Goal: Check status: Check status

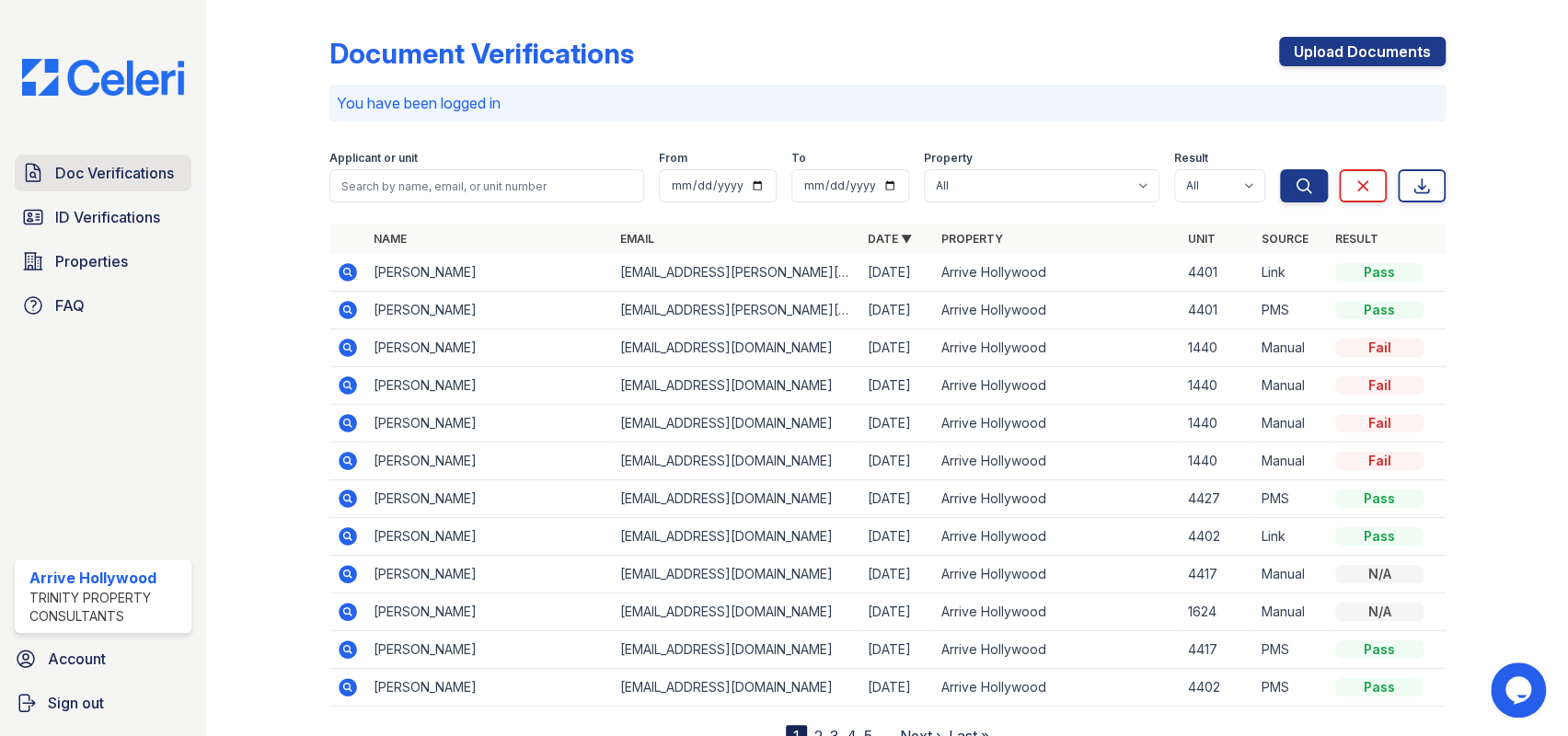
click at [109, 185] on link "Doc Verifications" at bounding box center [103, 173] width 177 height 37
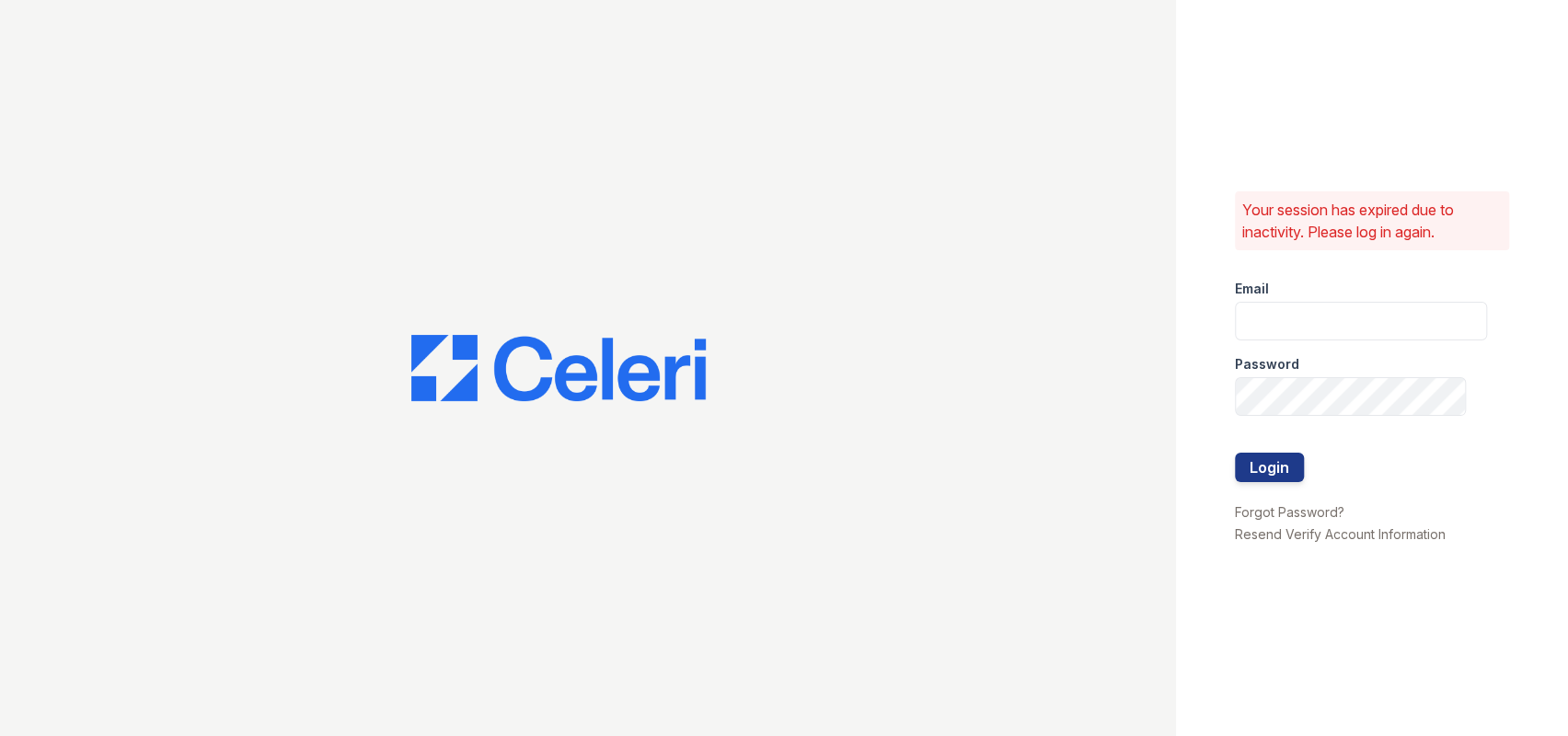
click at [1272, 342] on div "Password" at bounding box center [1360, 358] width 252 height 37
click at [1275, 325] on input "email" at bounding box center [1360, 321] width 252 height 38
type input "arrivehollywood@trinity-pm.com"
click at [1235, 453] on button "Login" at bounding box center [1269, 467] width 69 height 30
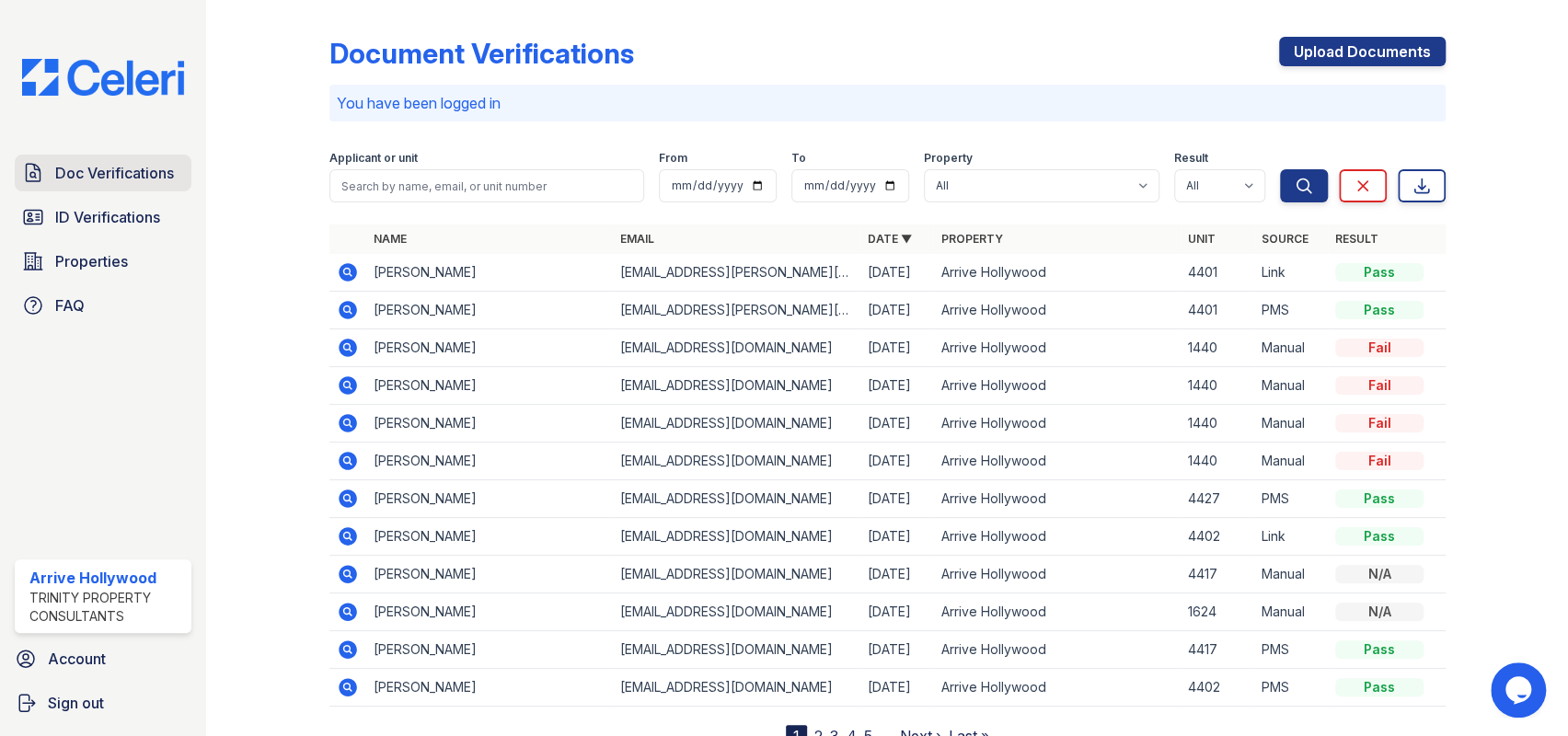
click at [80, 165] on span "Doc Verifications" at bounding box center [114, 173] width 119 height 22
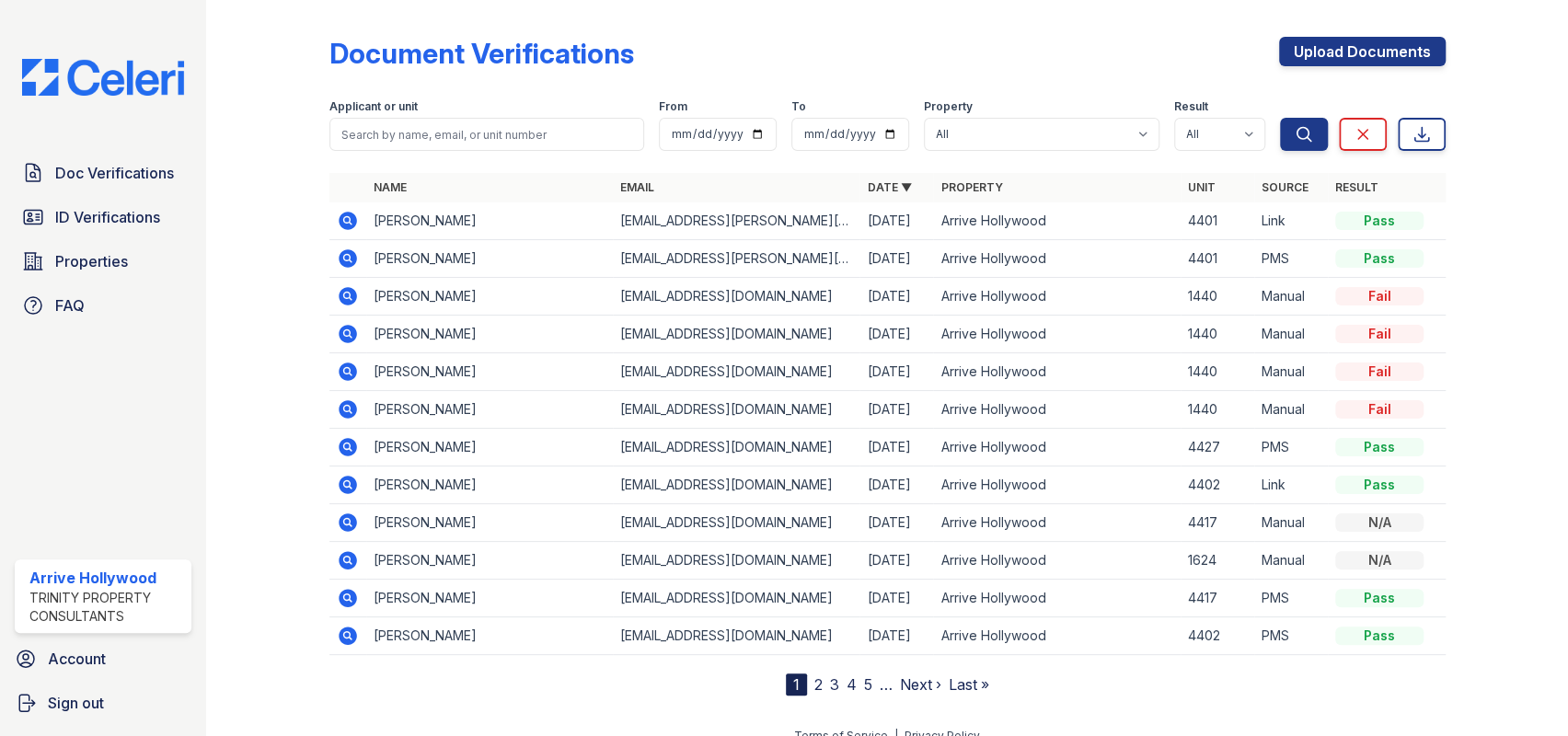
click at [345, 217] on icon at bounding box center [346, 219] width 5 height 5
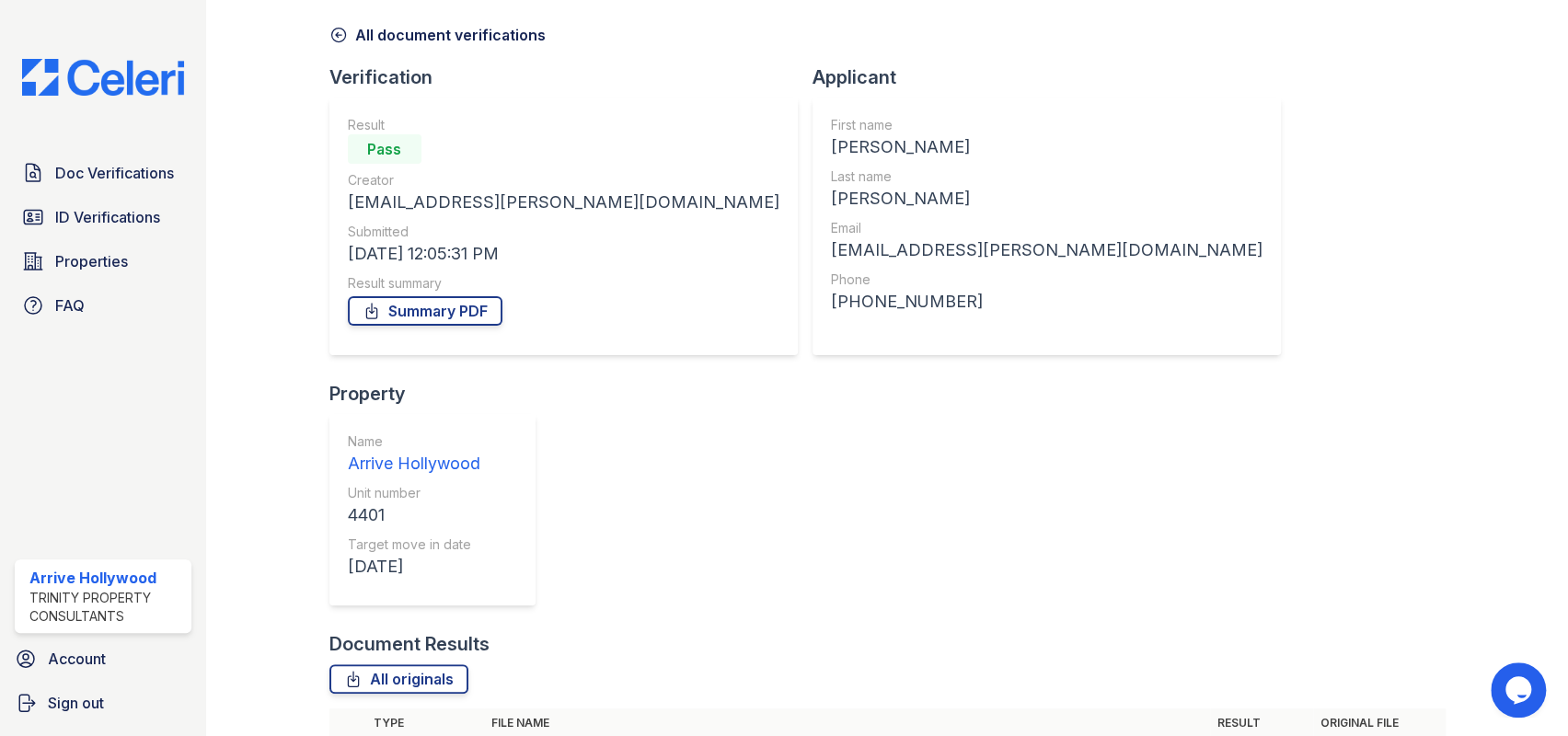
scroll to position [166, 0]
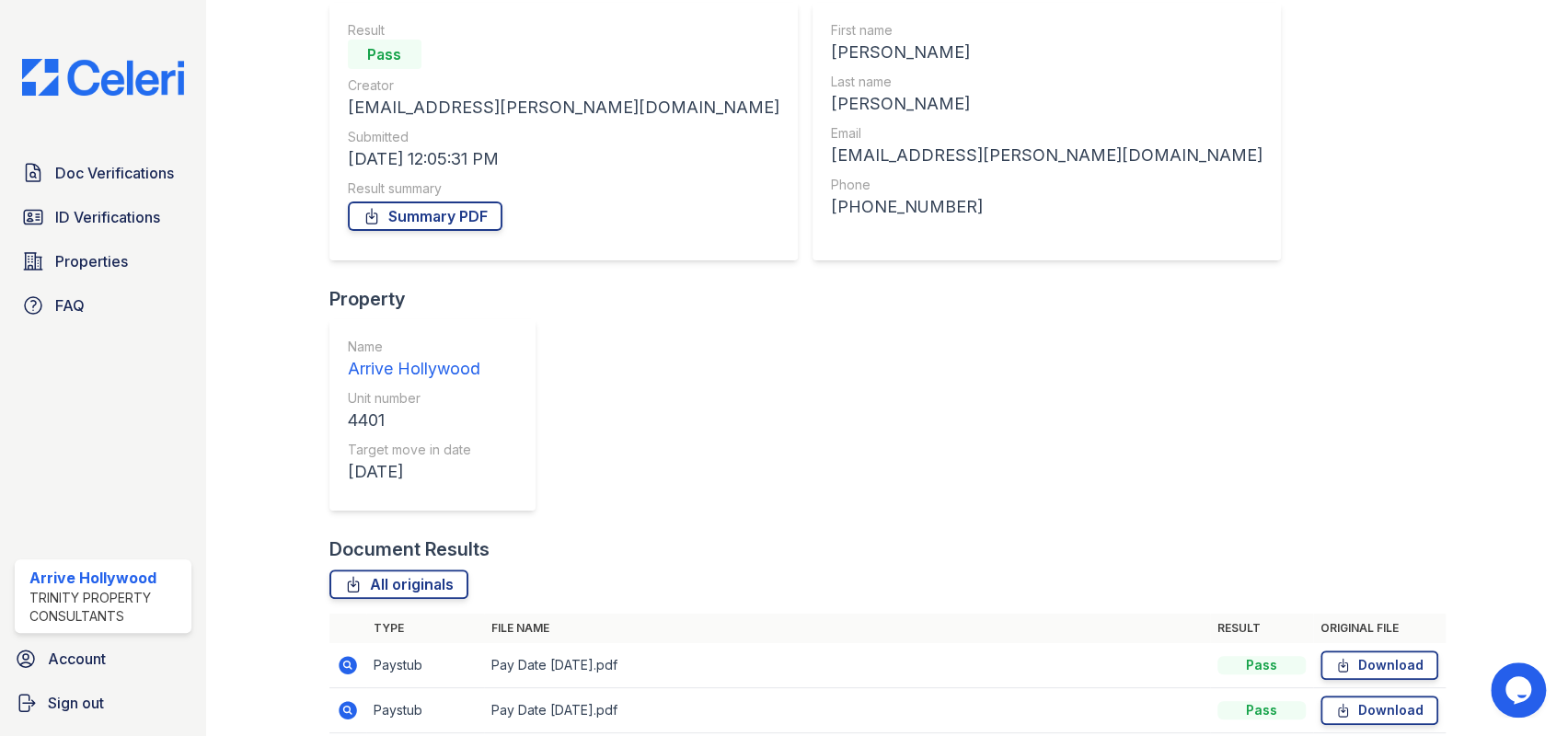
click at [345, 662] on icon at bounding box center [346, 664] width 5 height 5
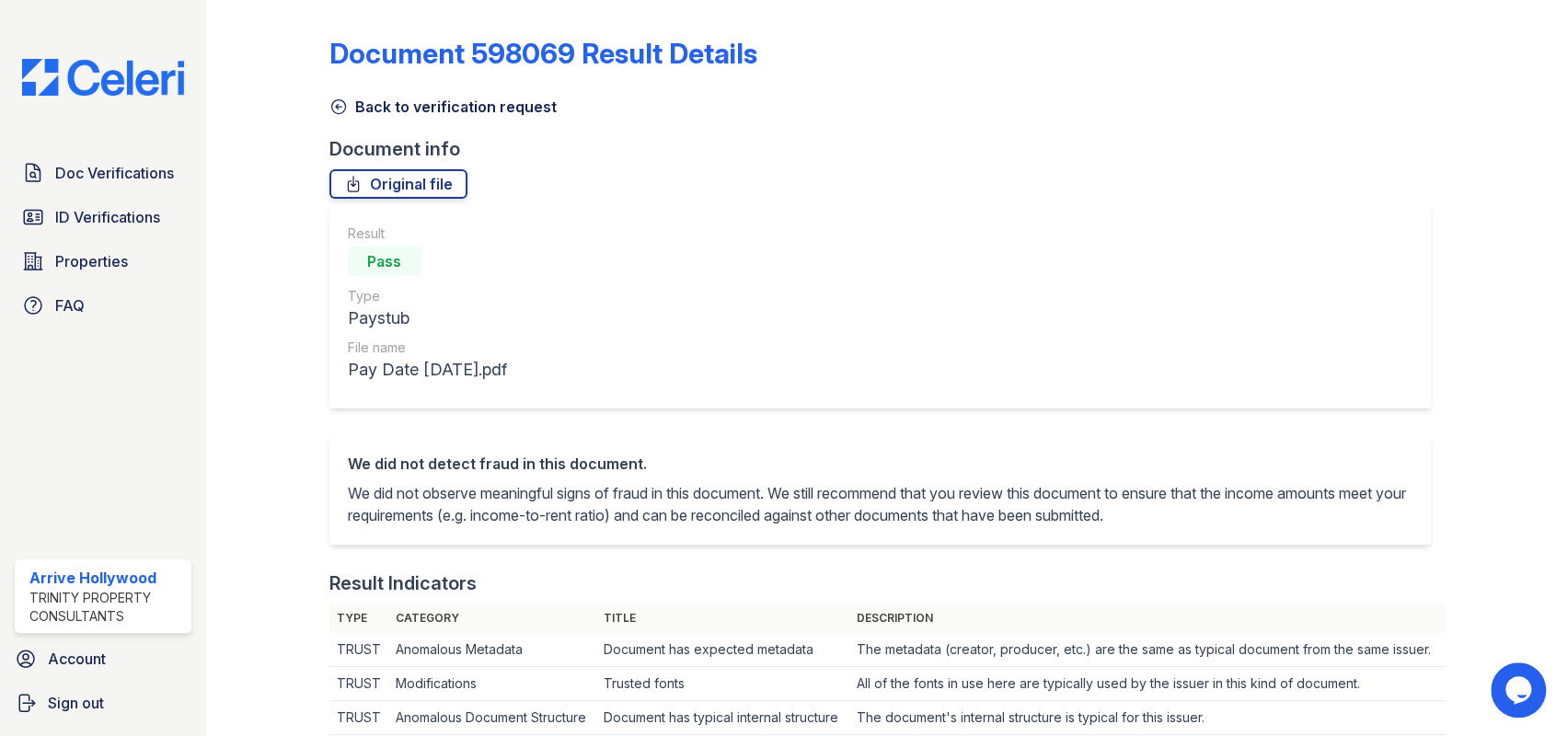
click at [333, 103] on icon at bounding box center [338, 107] width 18 height 18
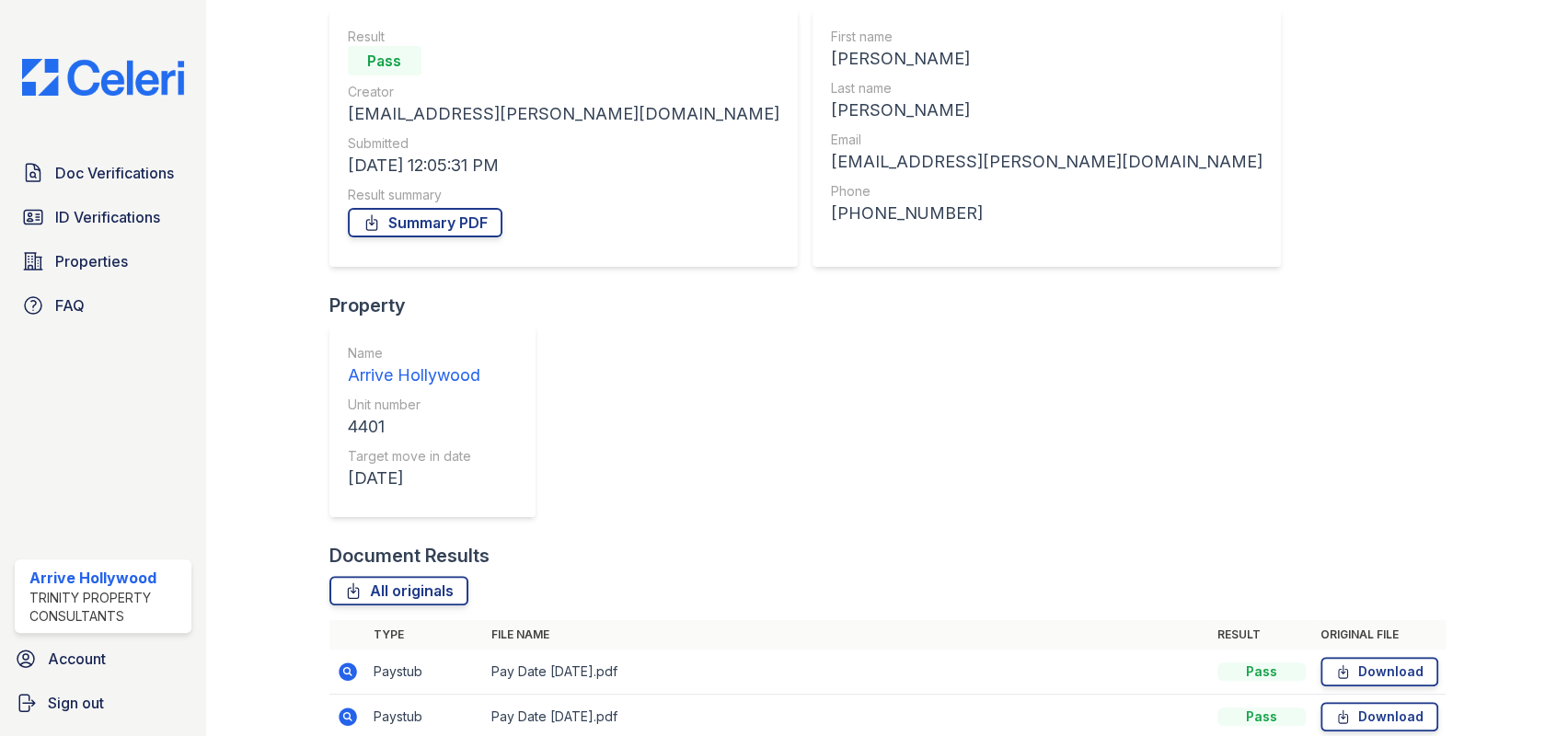
scroll to position [166, 0]
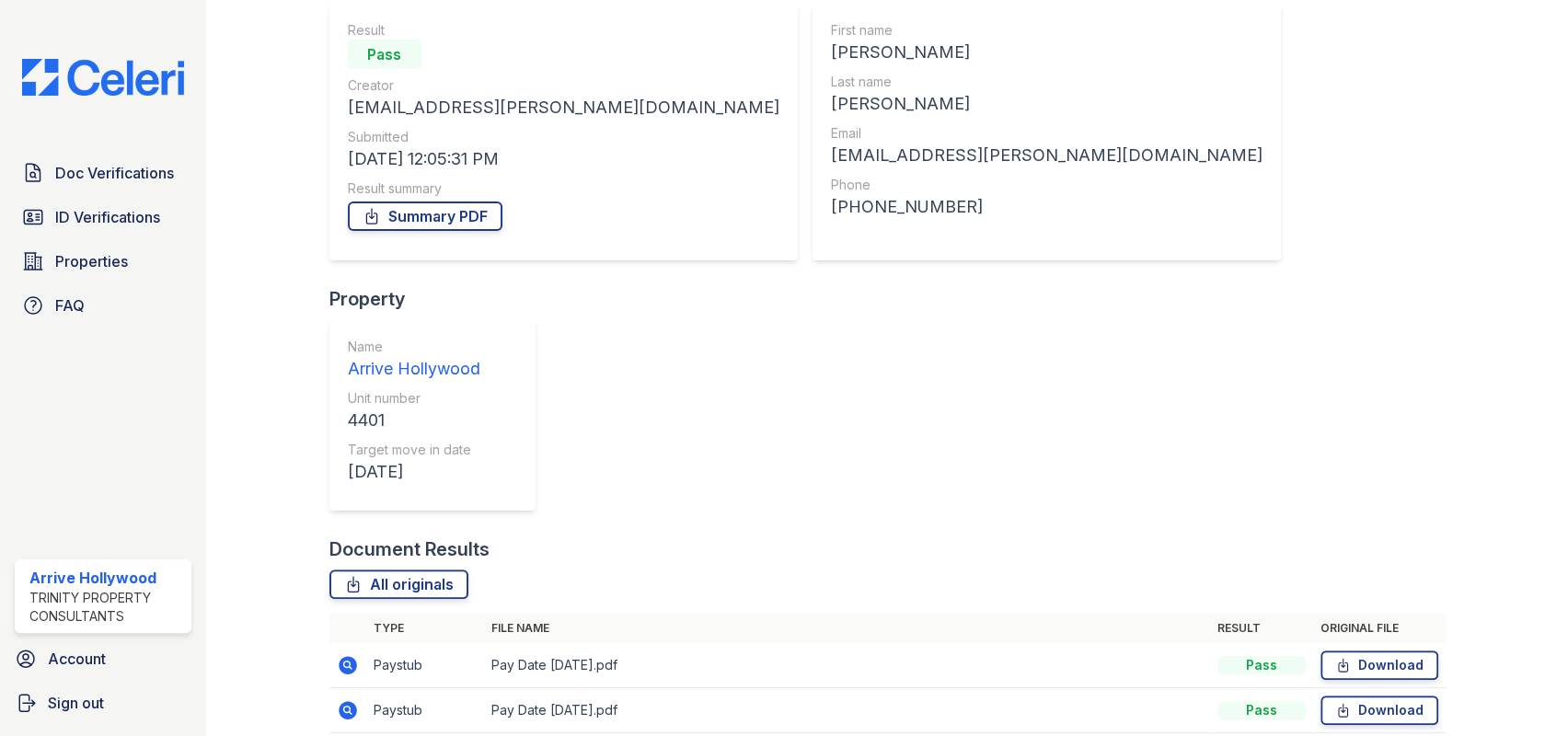
click at [349, 701] on icon at bounding box center [347, 710] width 18 height 18
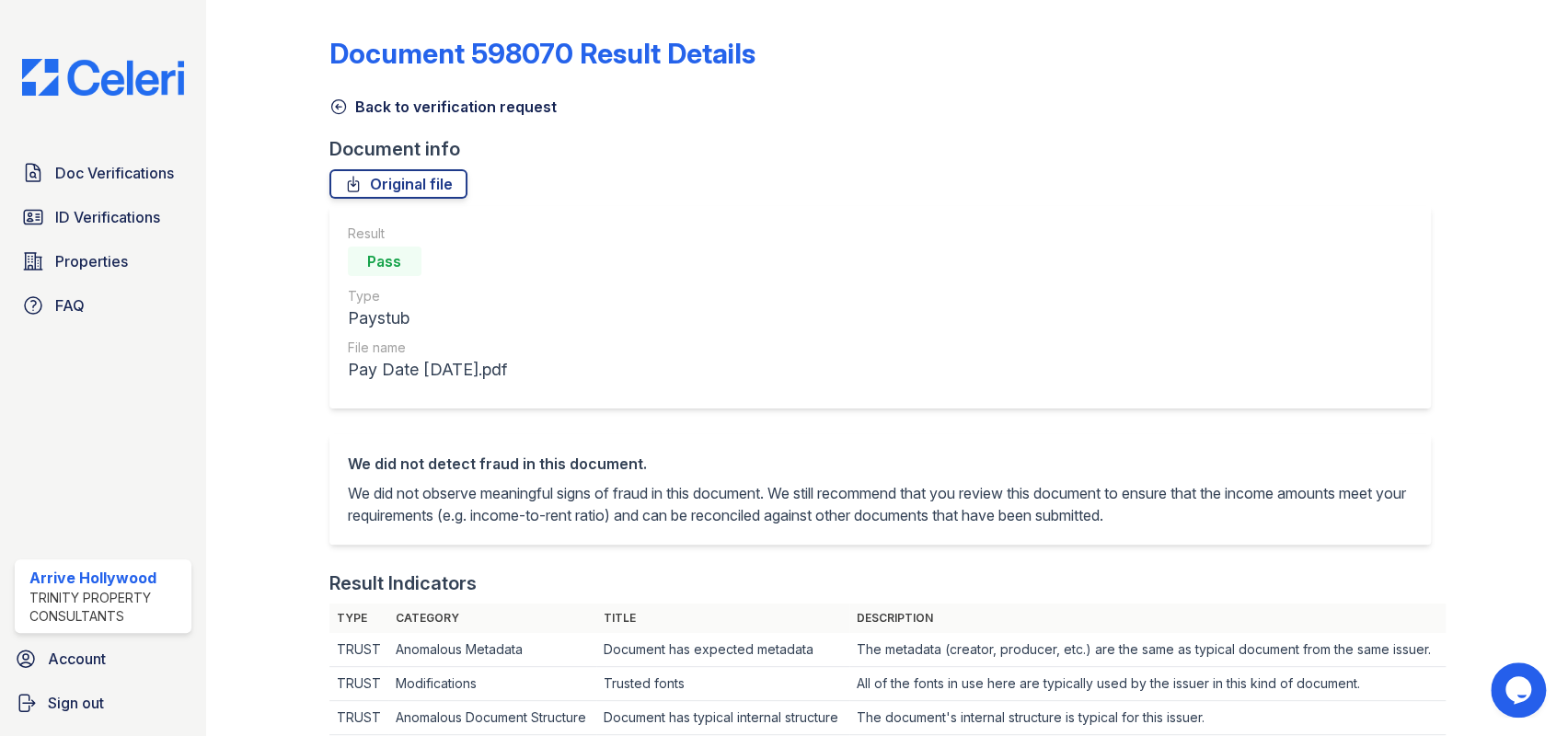
click at [340, 103] on icon at bounding box center [338, 107] width 18 height 18
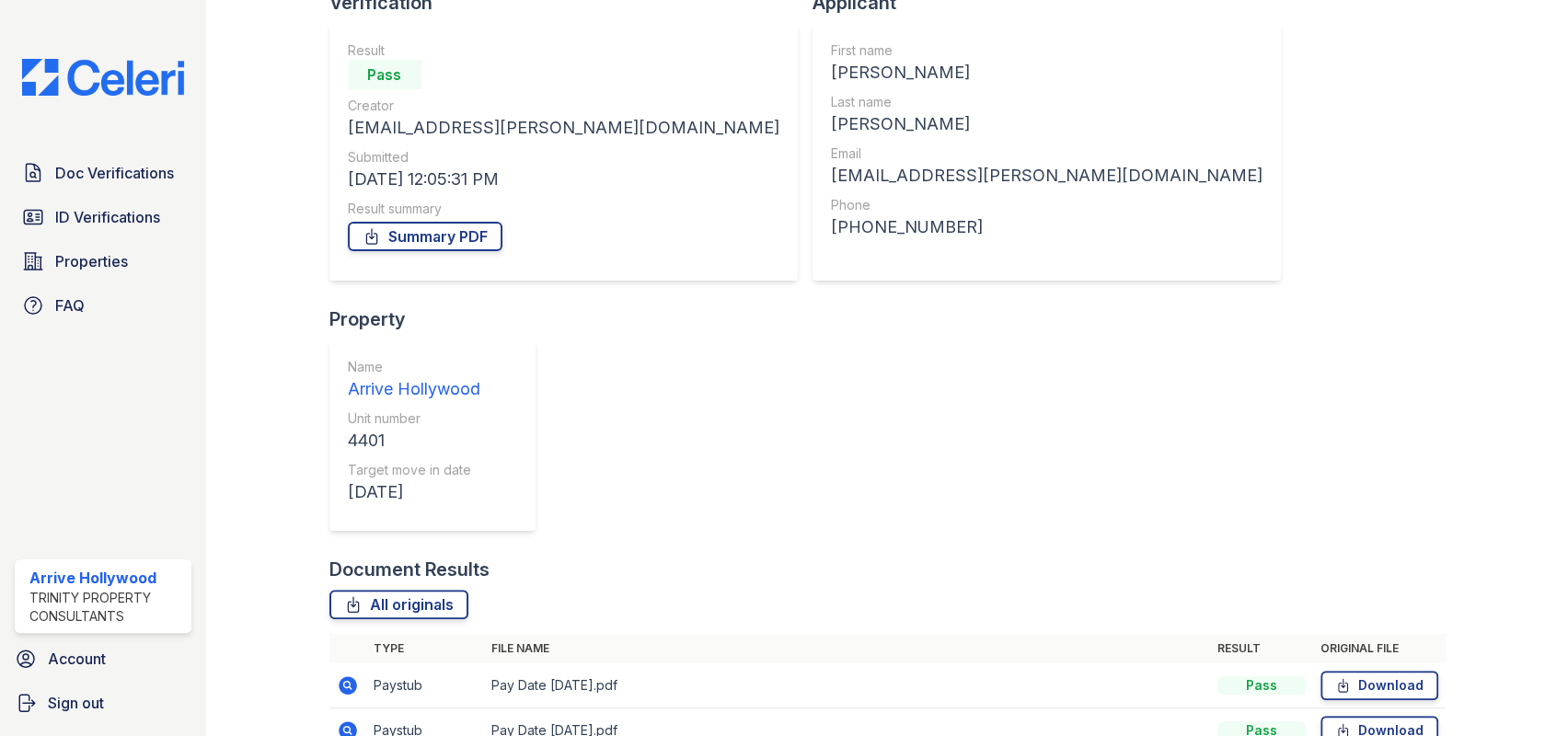
scroll to position [166, 0]
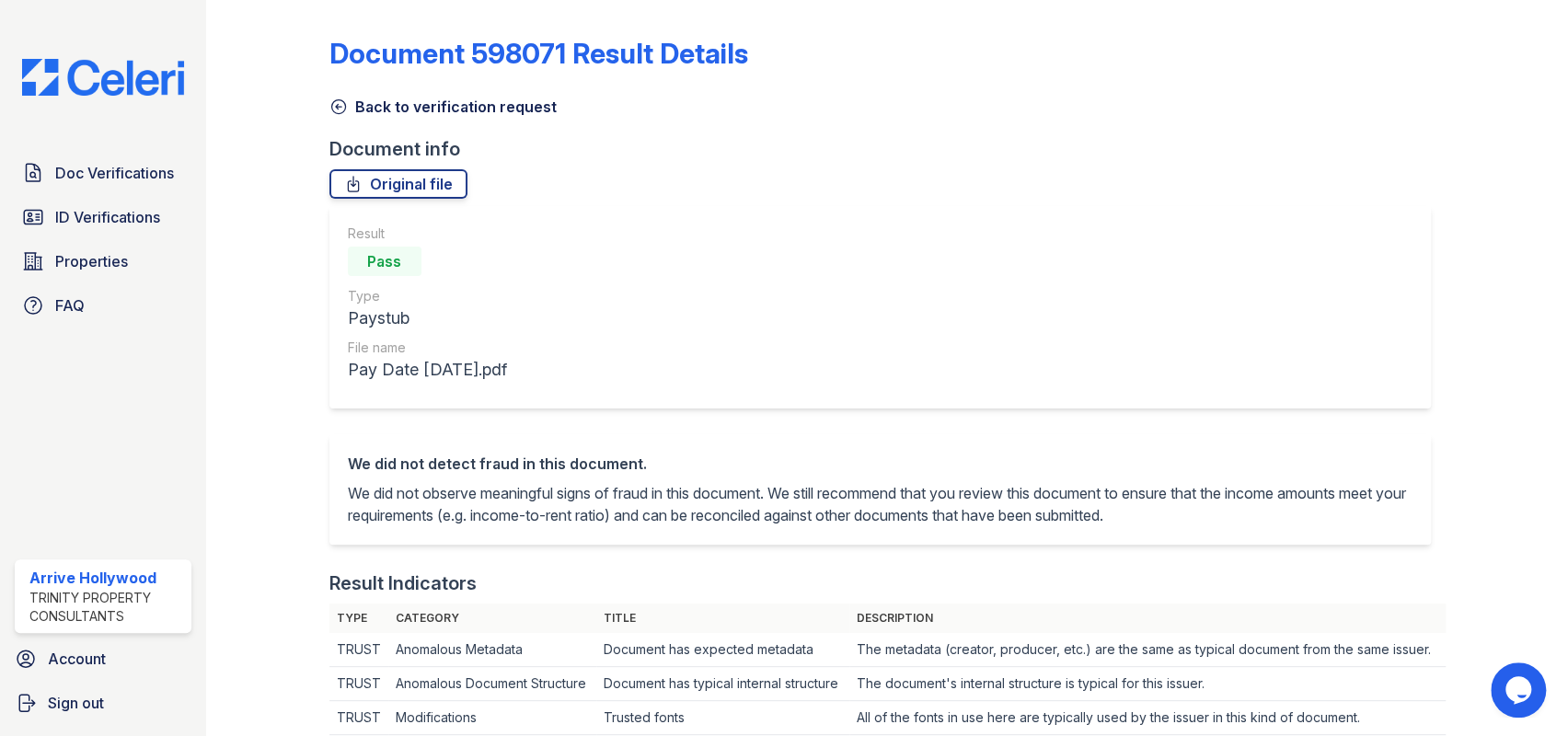
click at [338, 108] on icon at bounding box center [338, 107] width 18 height 18
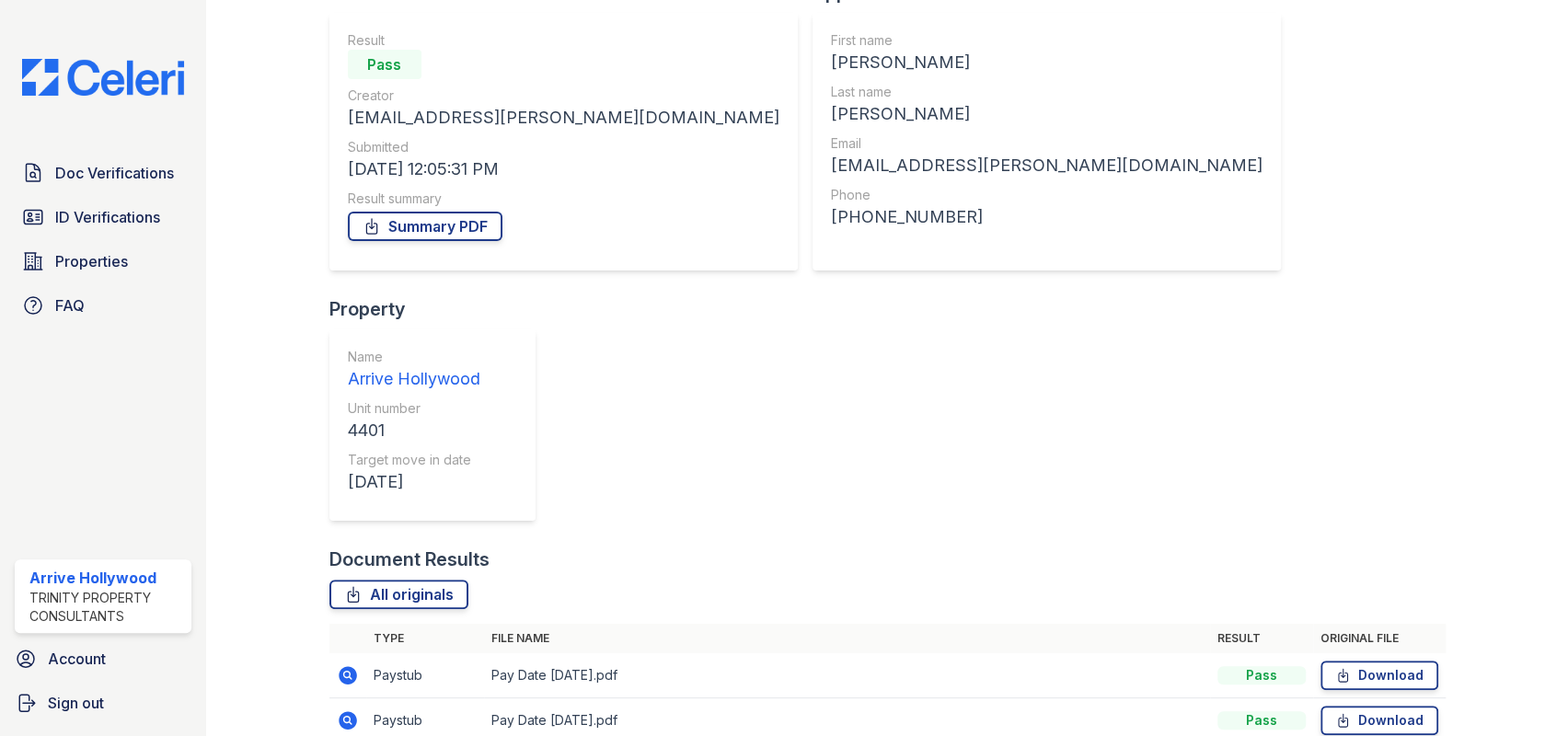
scroll to position [166, 0]
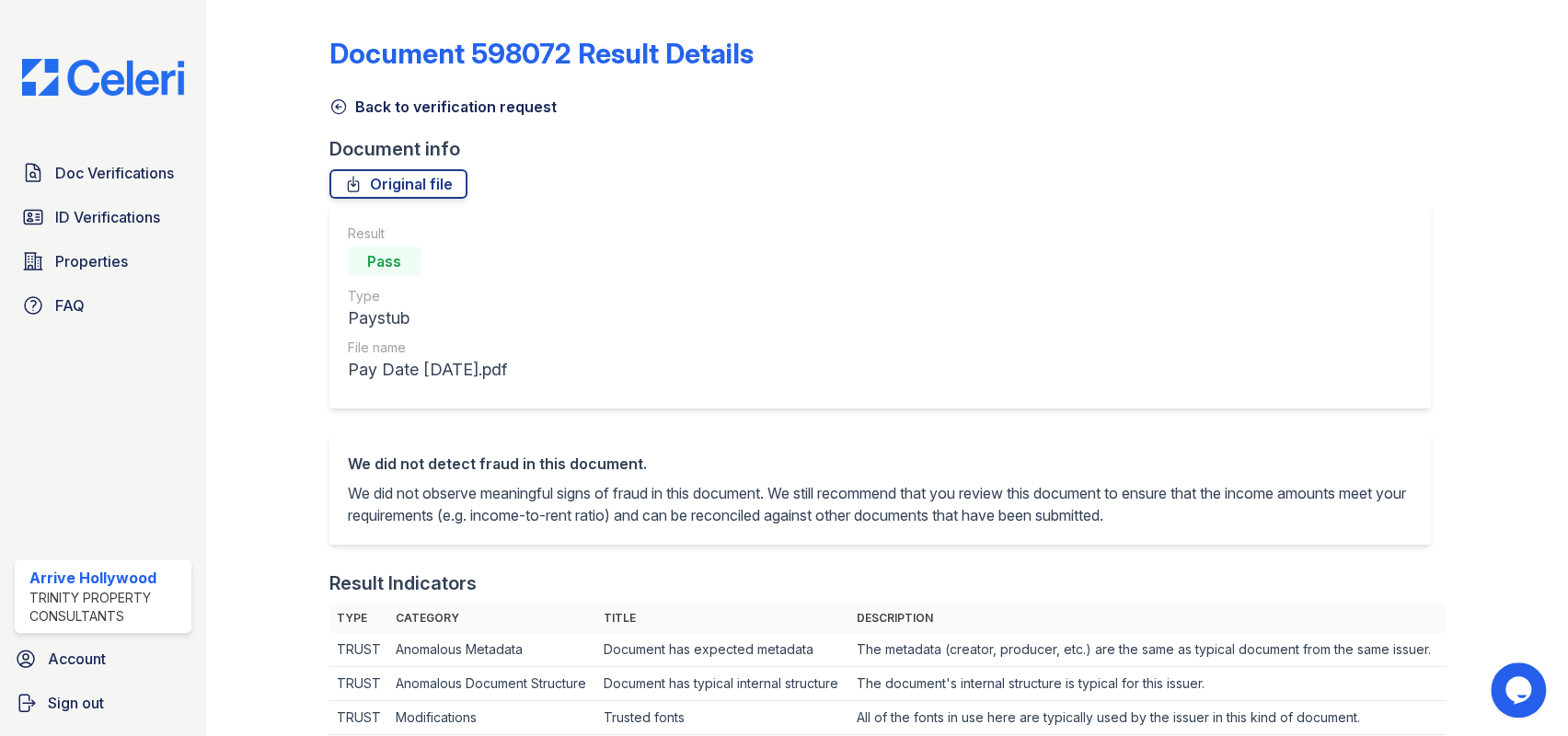
click at [340, 112] on icon at bounding box center [338, 107] width 13 height 13
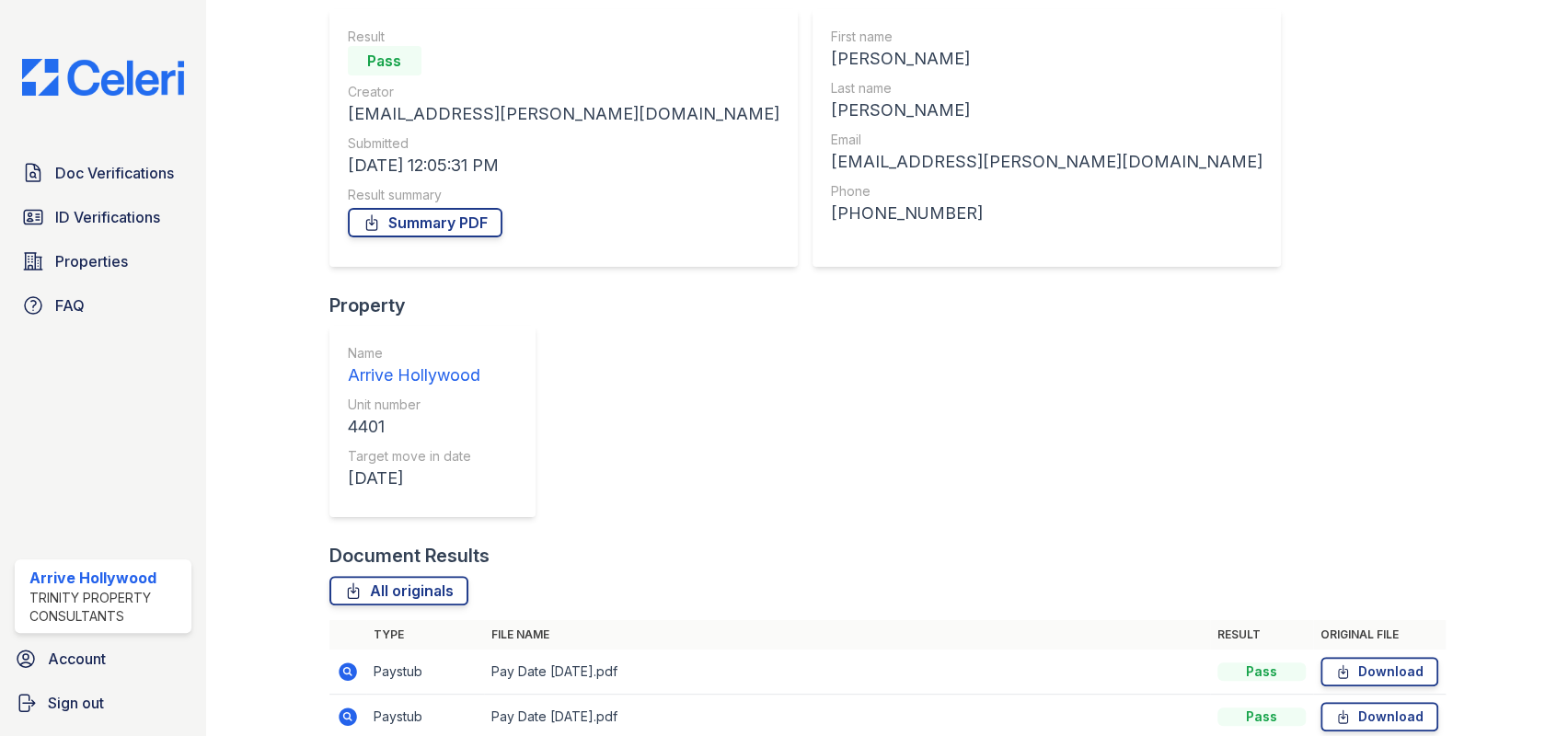
scroll to position [166, 0]
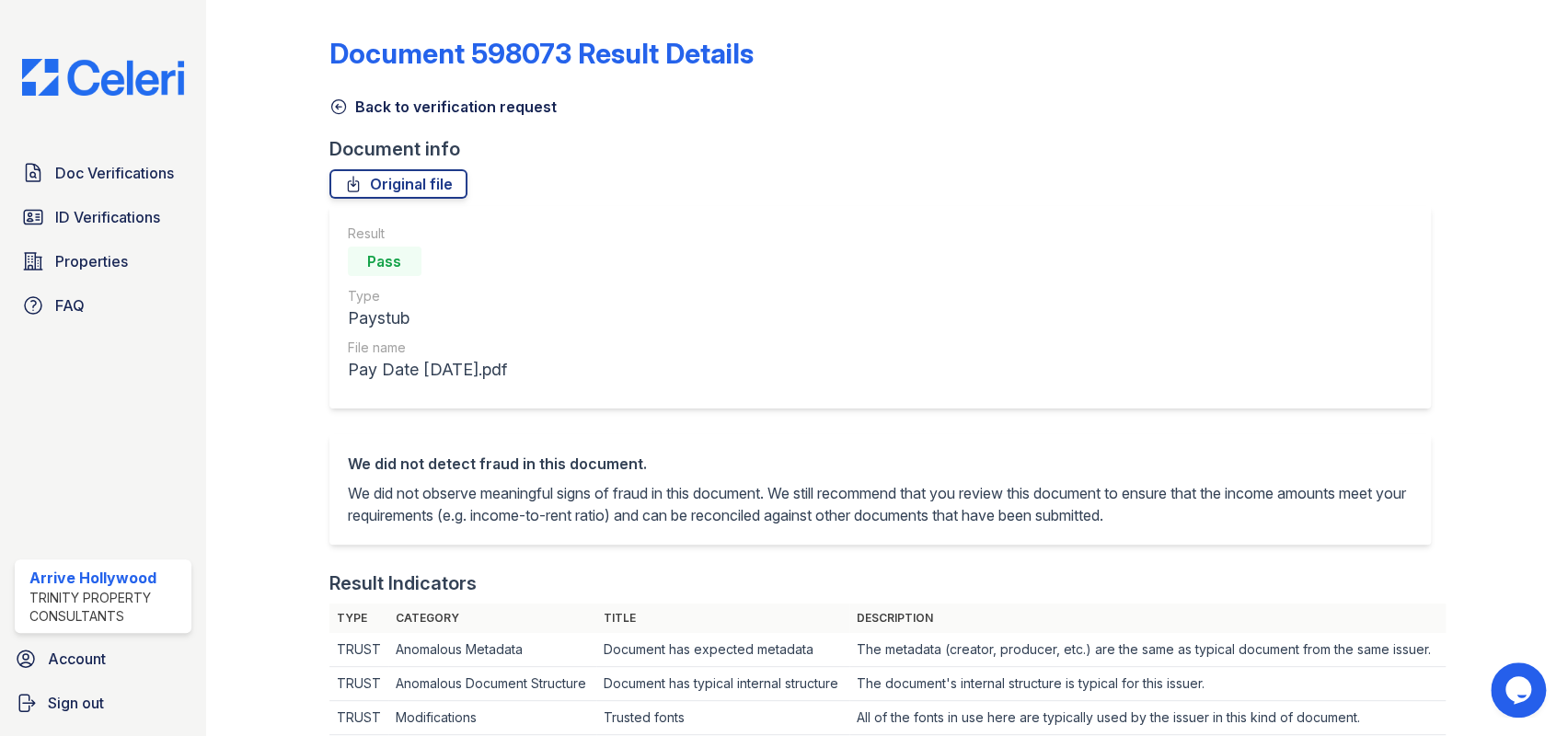
click at [332, 104] on icon at bounding box center [338, 107] width 18 height 18
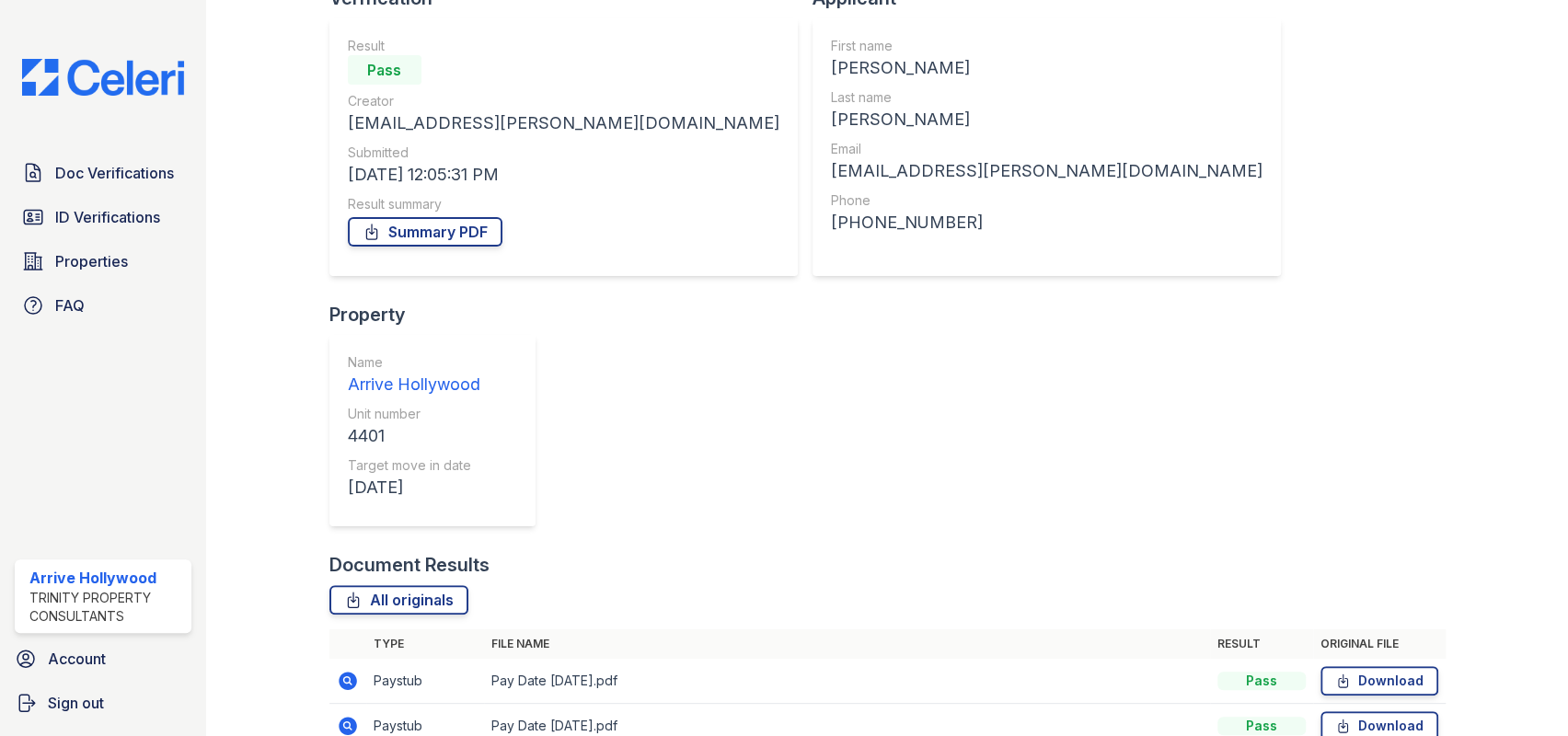
scroll to position [264, 0]
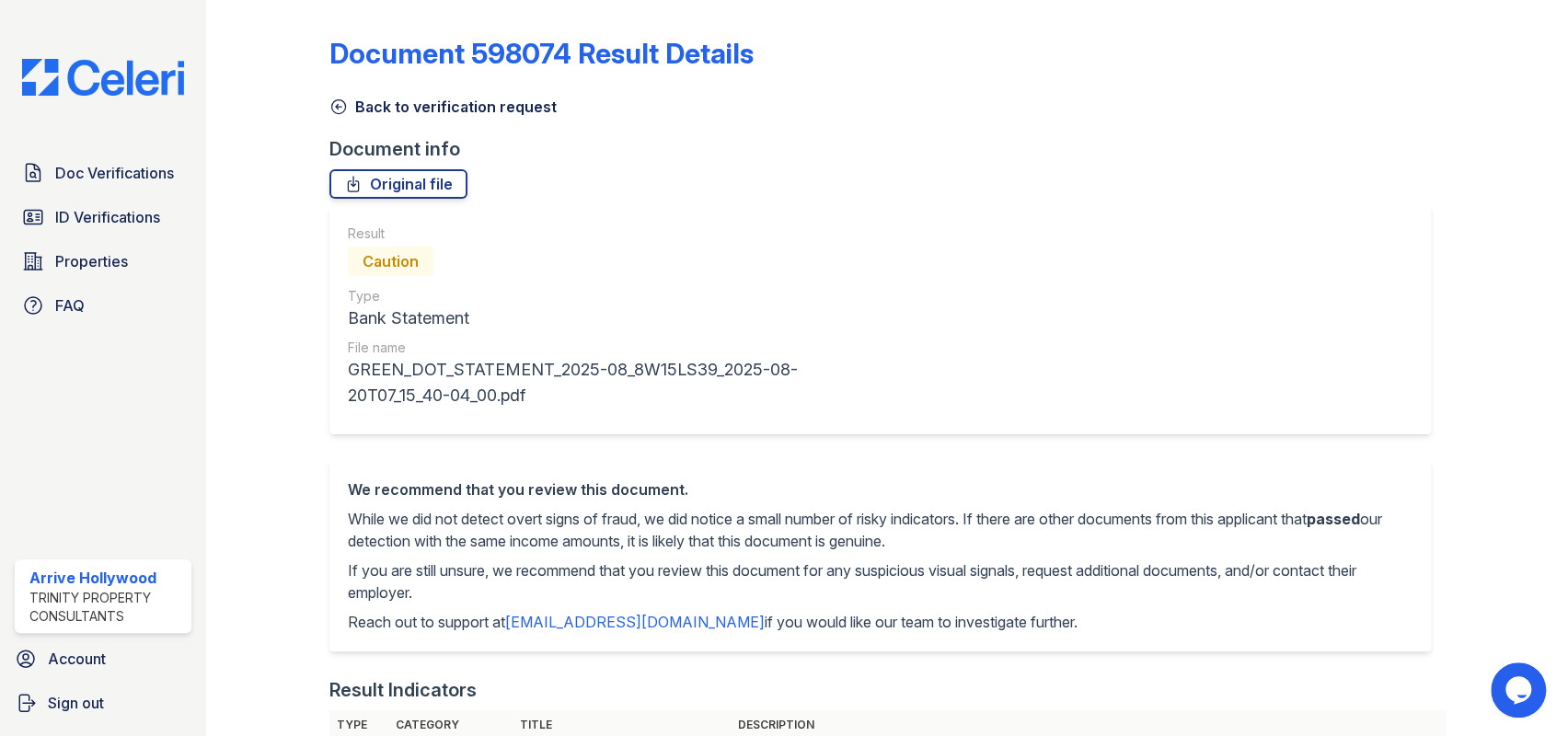
click at [332, 96] on link "Back to verification request" at bounding box center [443, 107] width 228 height 22
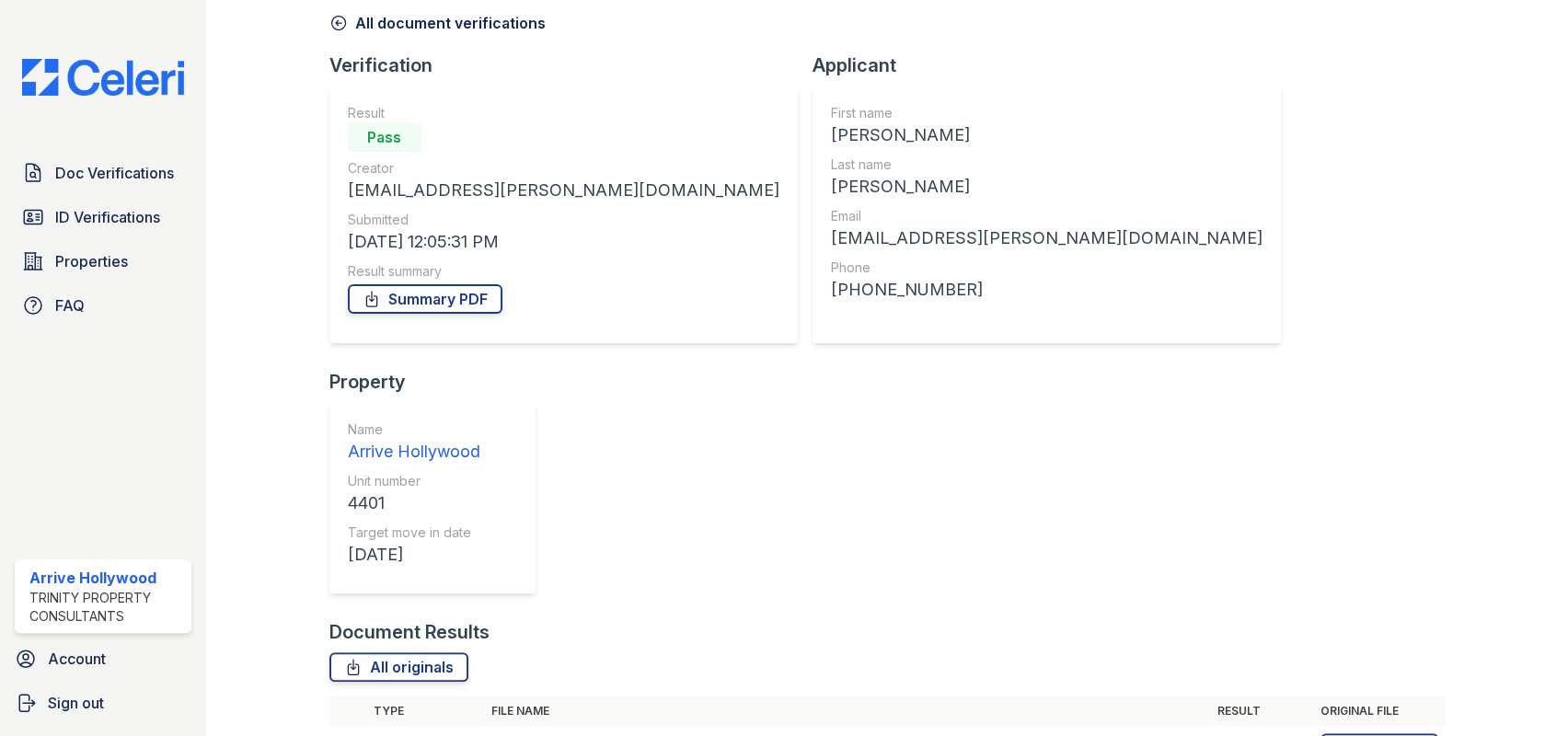
scroll to position [264, 0]
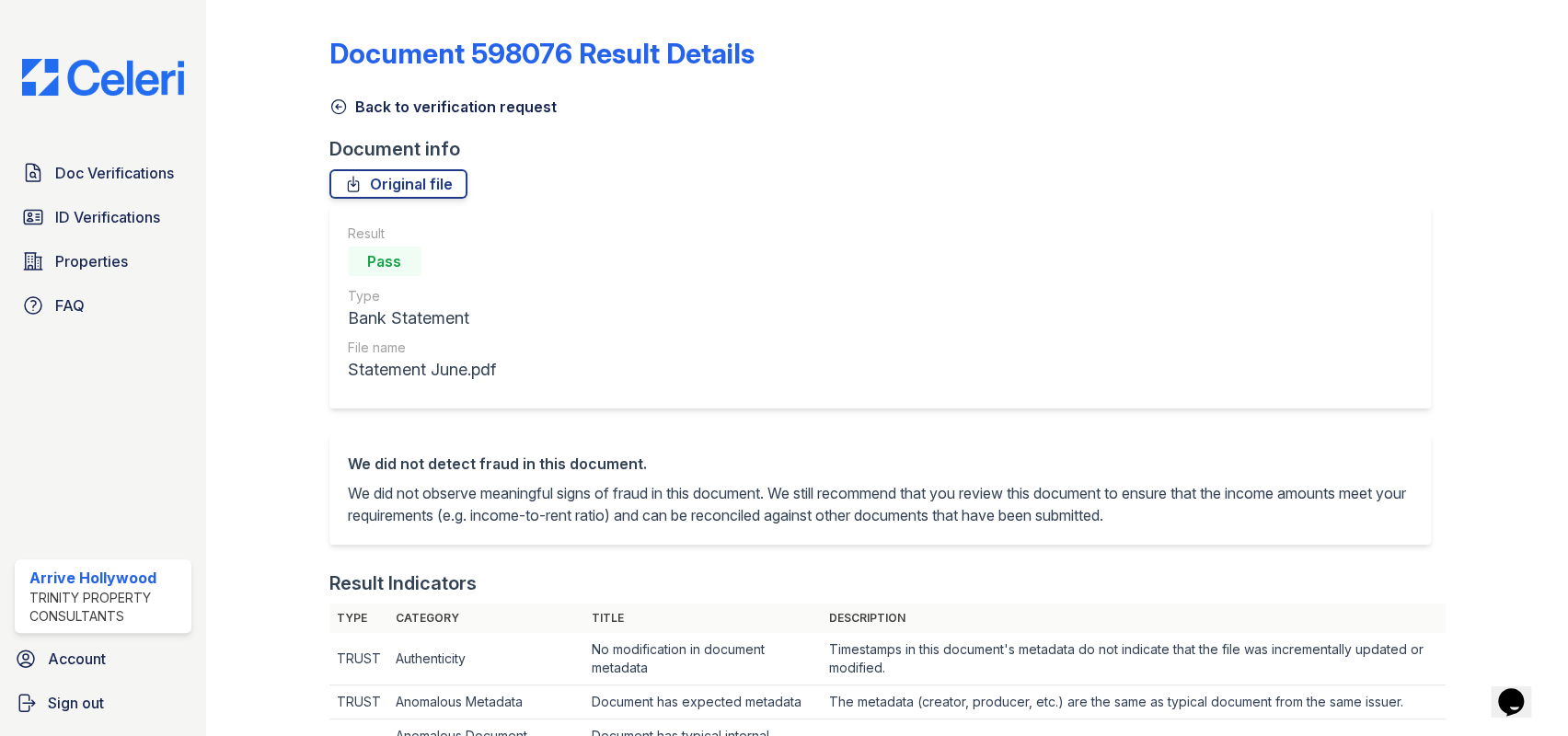
click at [330, 106] on icon at bounding box center [338, 107] width 18 height 18
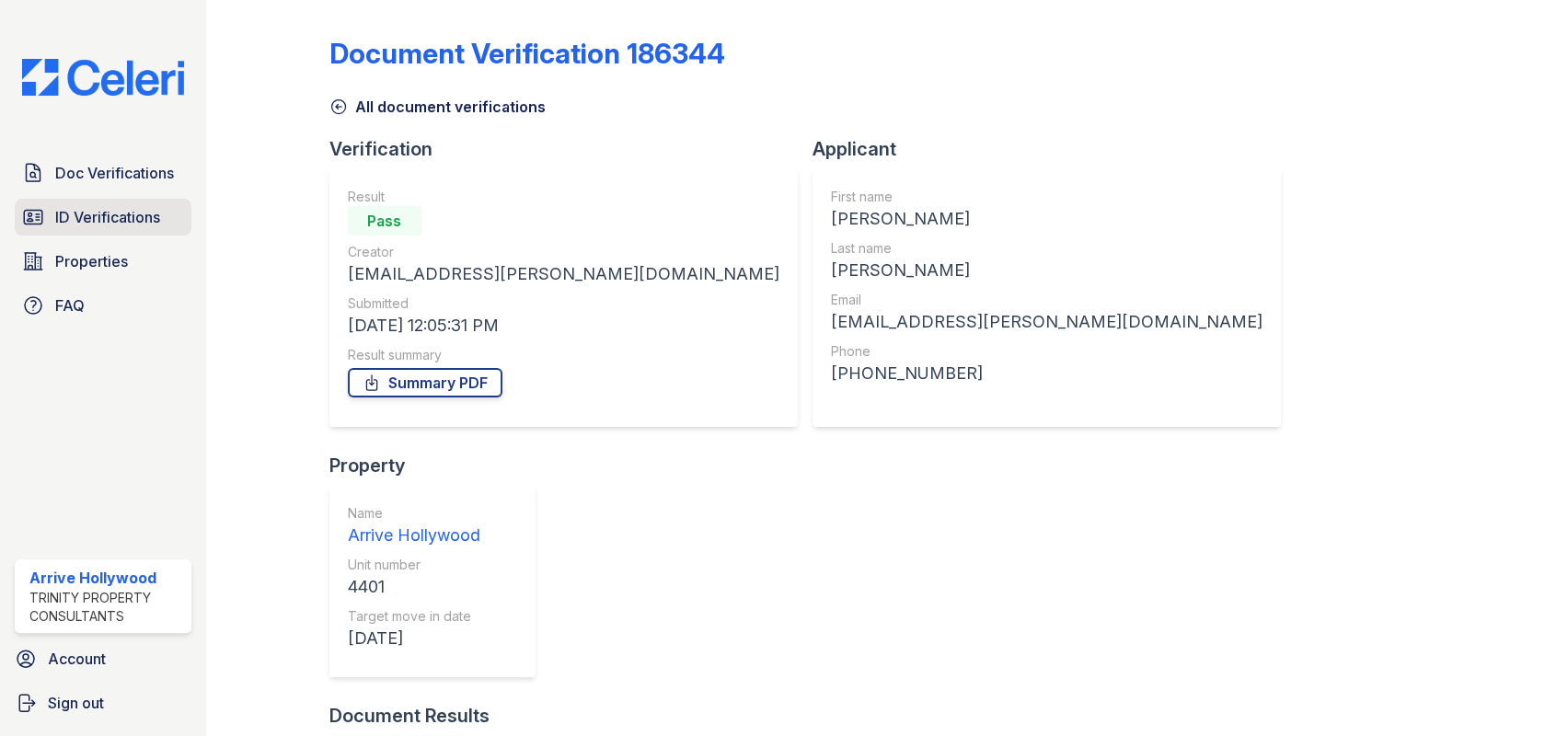
click at [87, 219] on span "ID Verifications" at bounding box center [107, 217] width 105 height 22
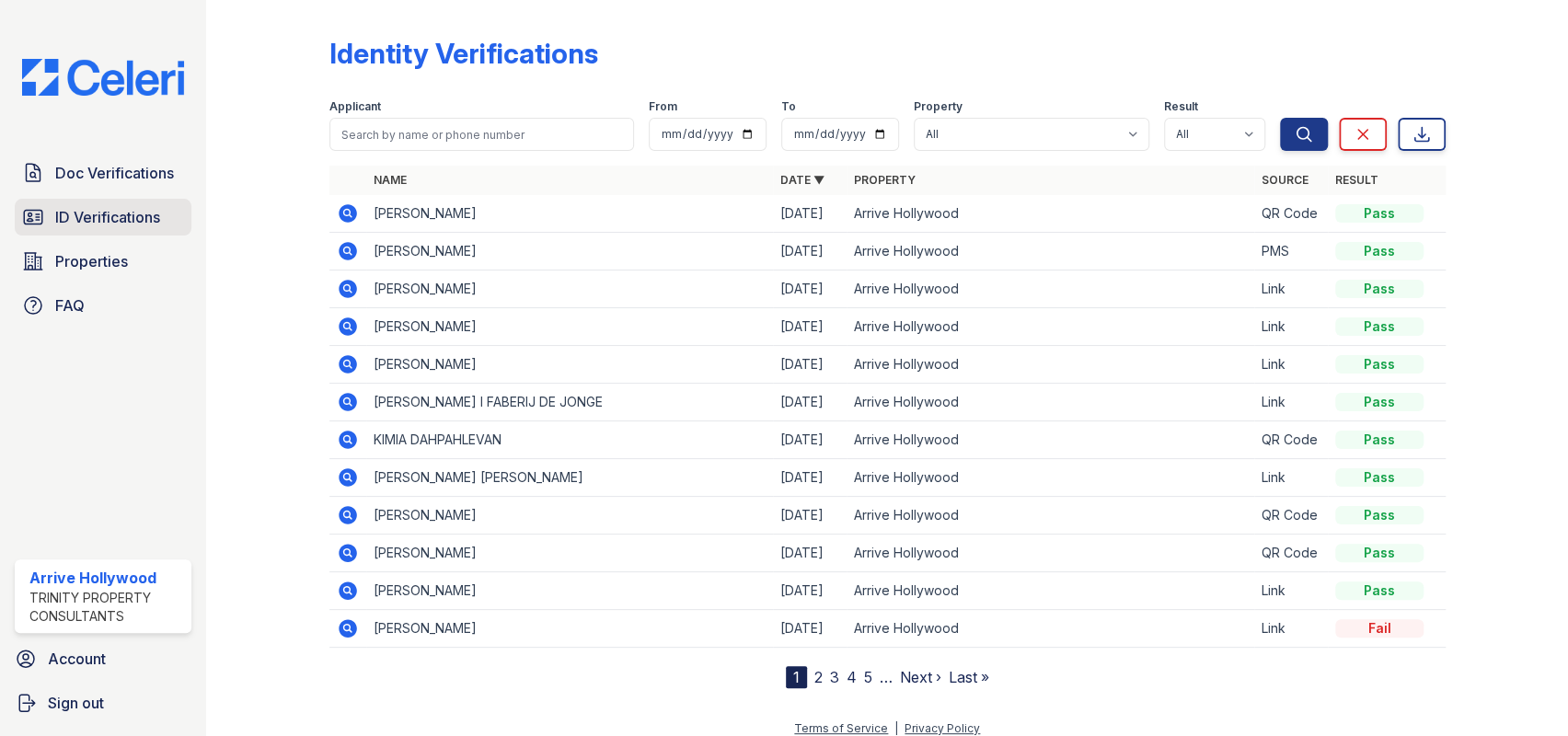
click at [55, 210] on span "ID Verifications" at bounding box center [107, 217] width 105 height 22
click at [75, 219] on span "ID Verifications" at bounding box center [107, 217] width 105 height 22
click at [102, 164] on span "Doc Verifications" at bounding box center [114, 173] width 119 height 22
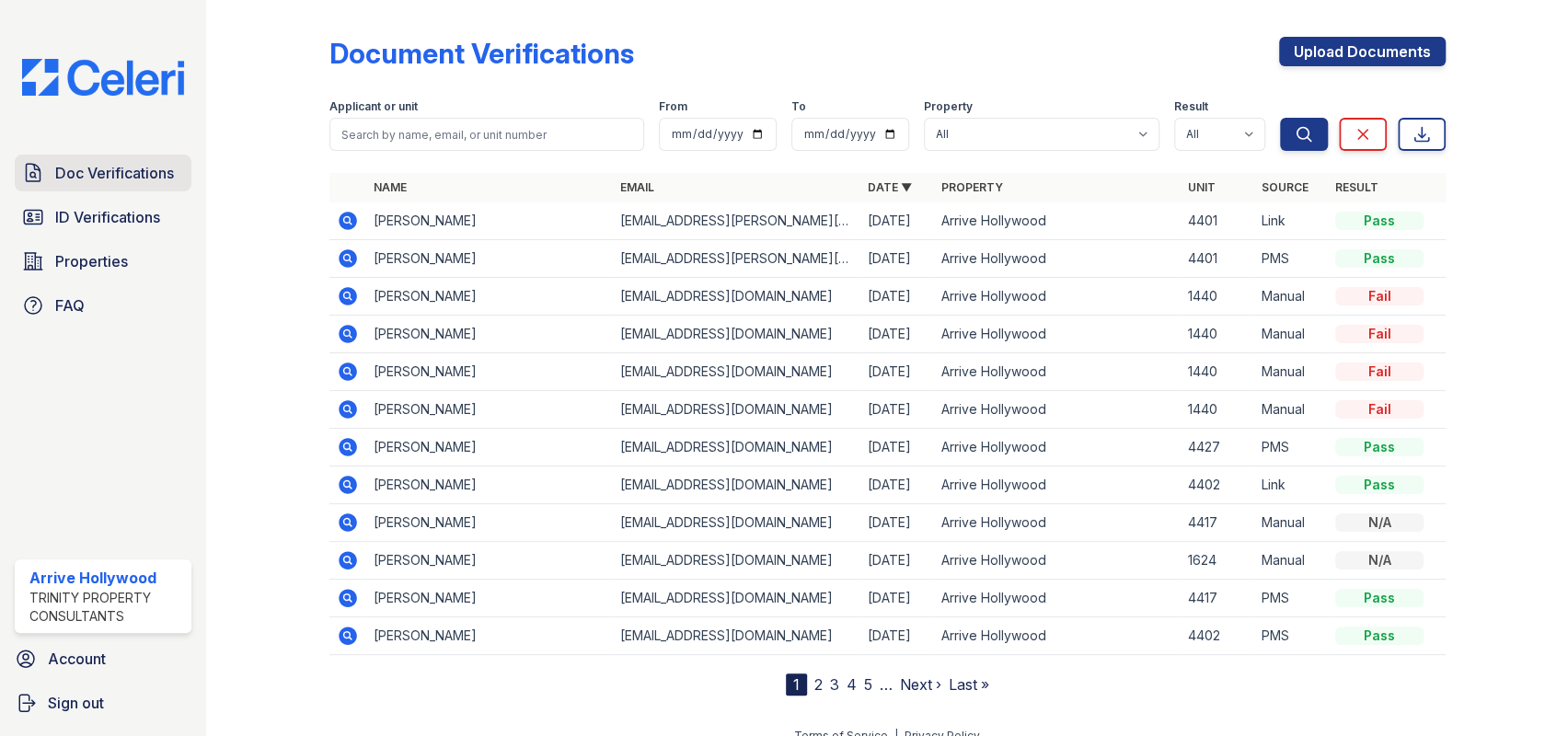
click at [86, 165] on span "Doc Verifications" at bounding box center [114, 173] width 119 height 22
click at [346, 220] on icon at bounding box center [346, 219] width 5 height 5
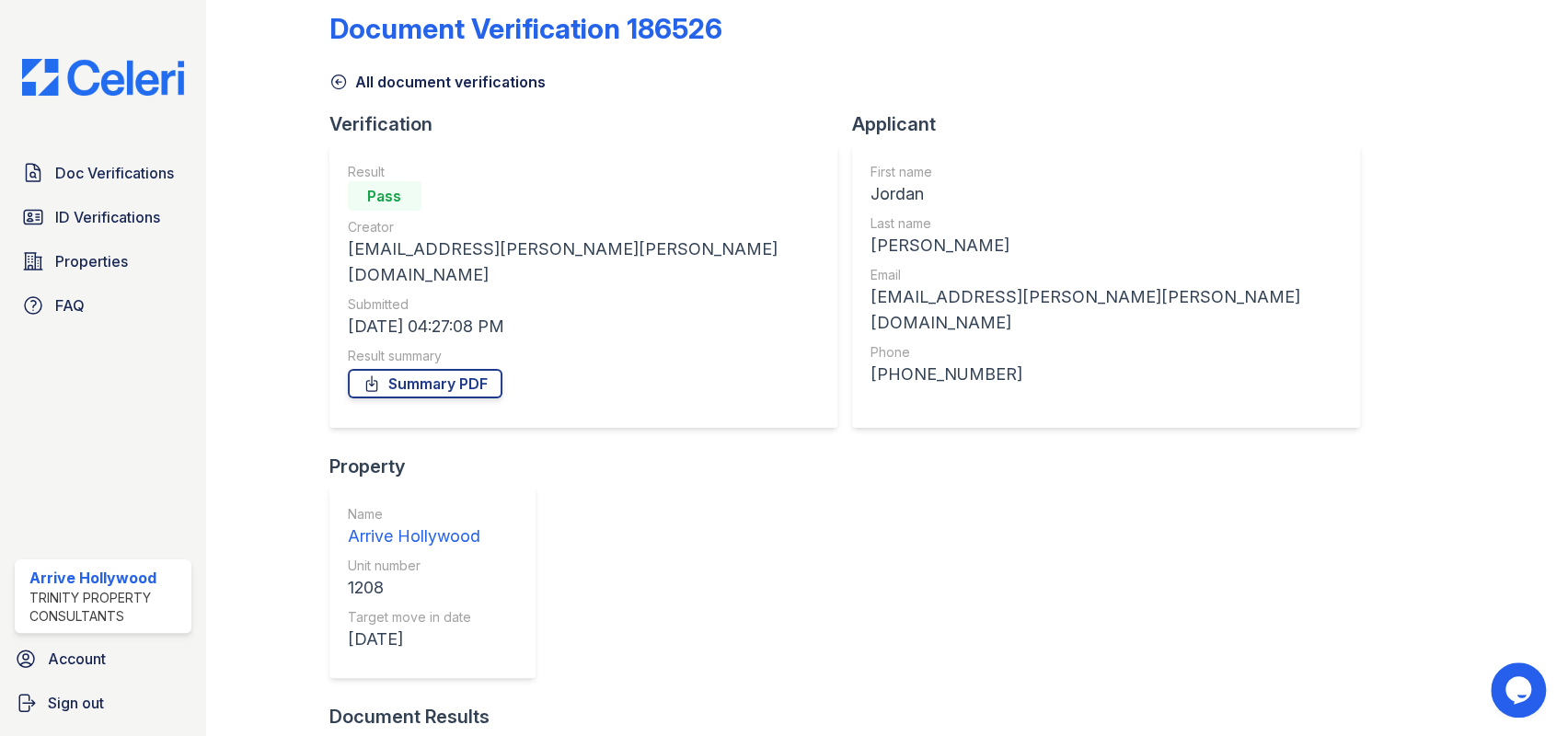
scroll to position [38, 0]
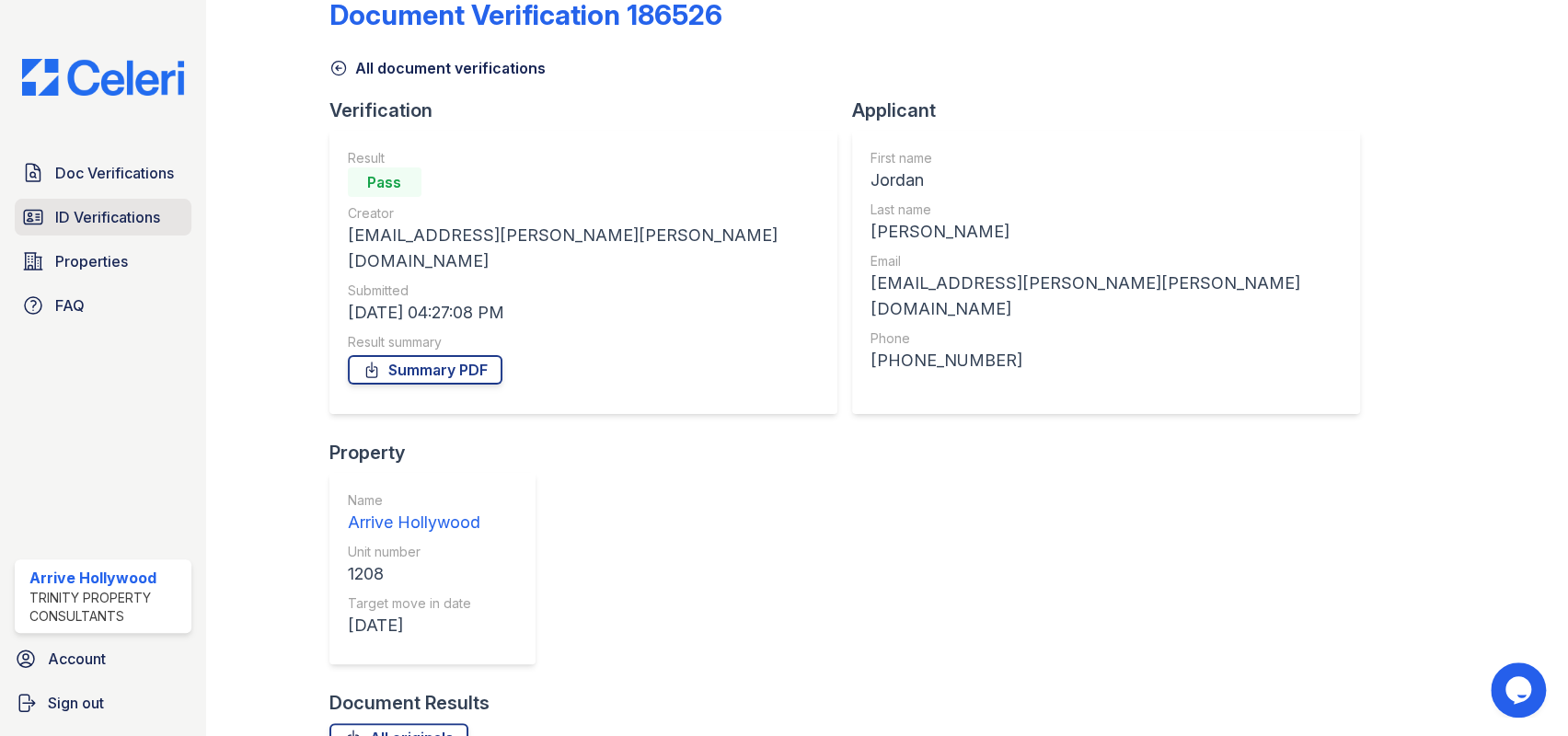
click at [104, 222] on span "ID Verifications" at bounding box center [107, 217] width 105 height 22
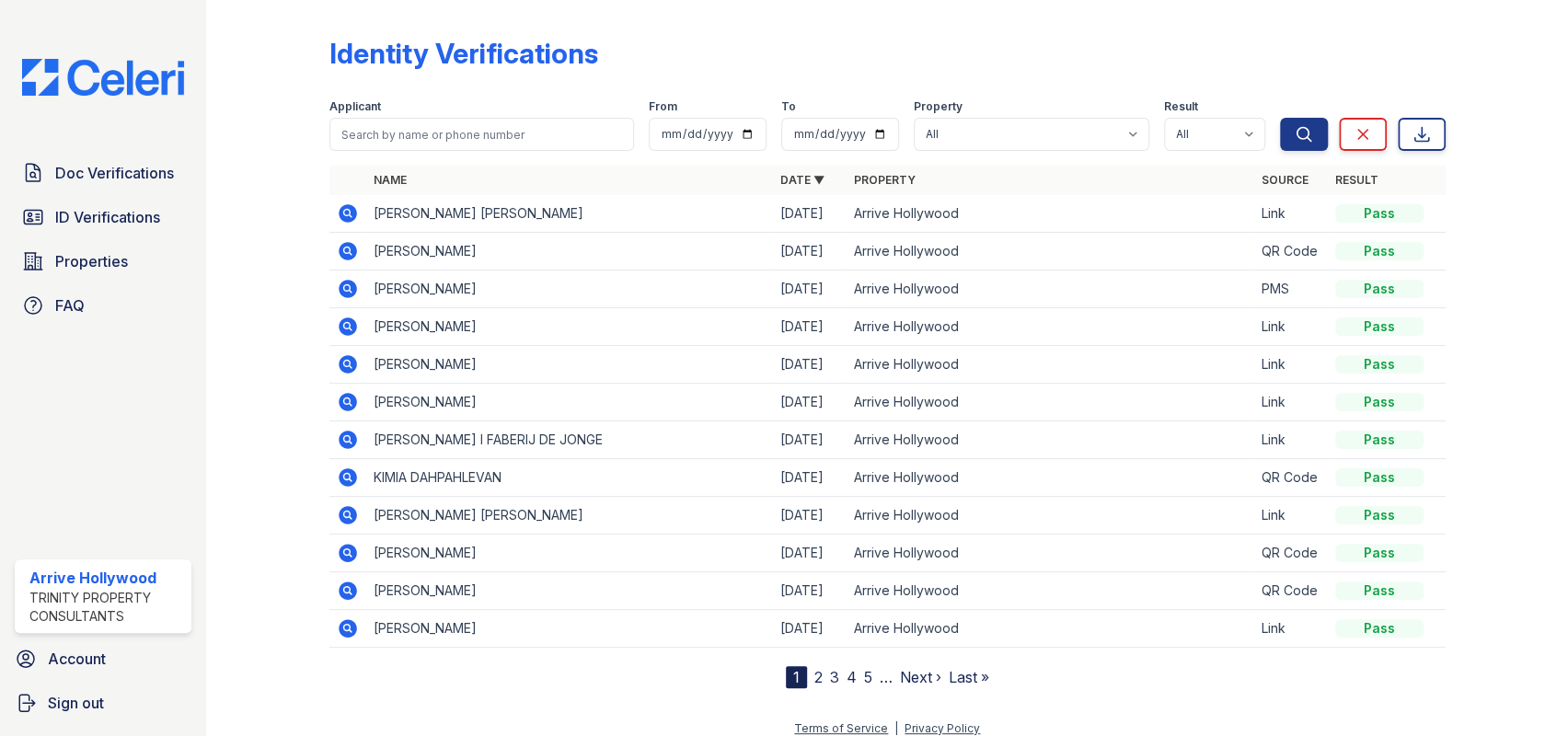
click at [337, 206] on icon at bounding box center [348, 213] width 22 height 22
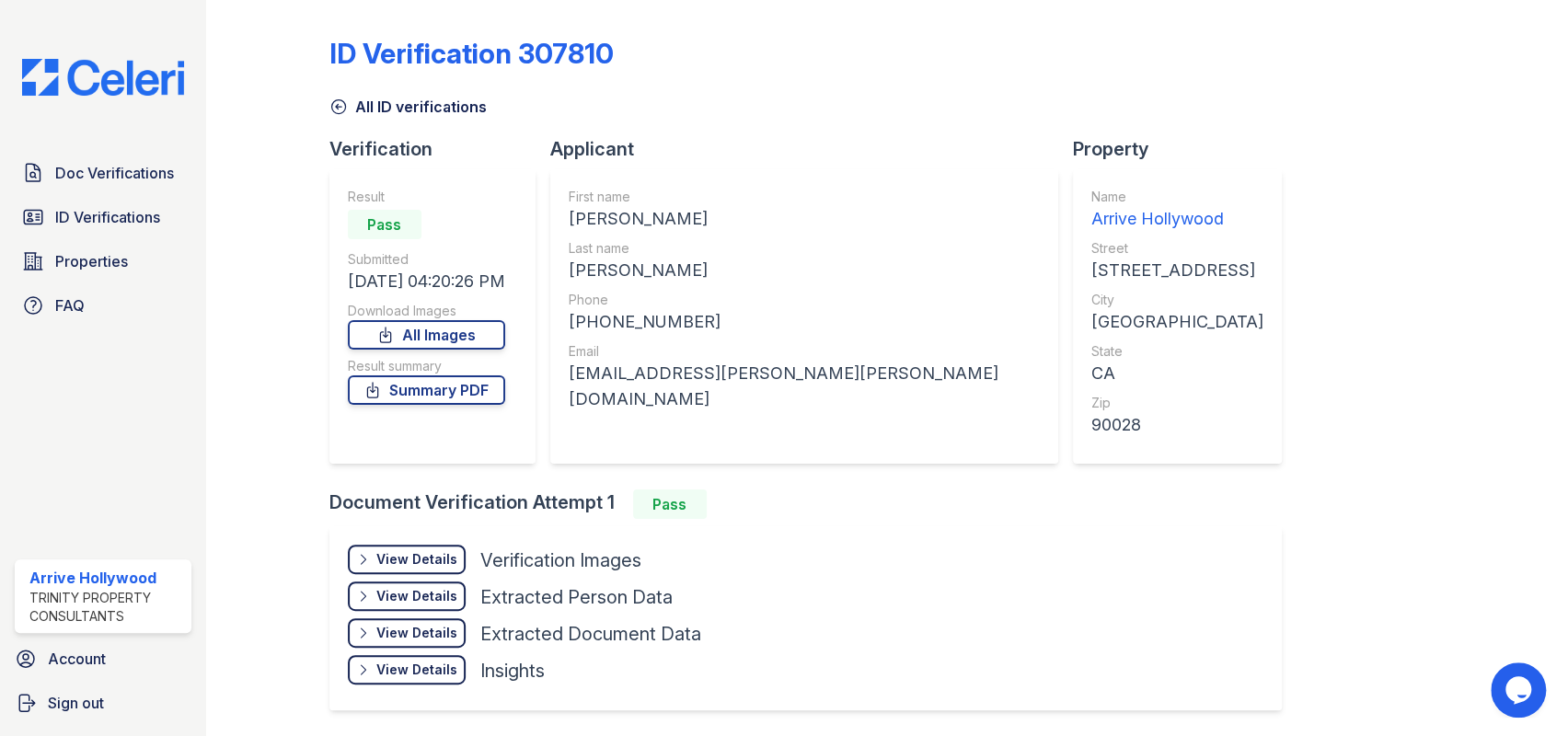
click at [418, 553] on div "View Details" at bounding box center [417, 559] width 81 height 18
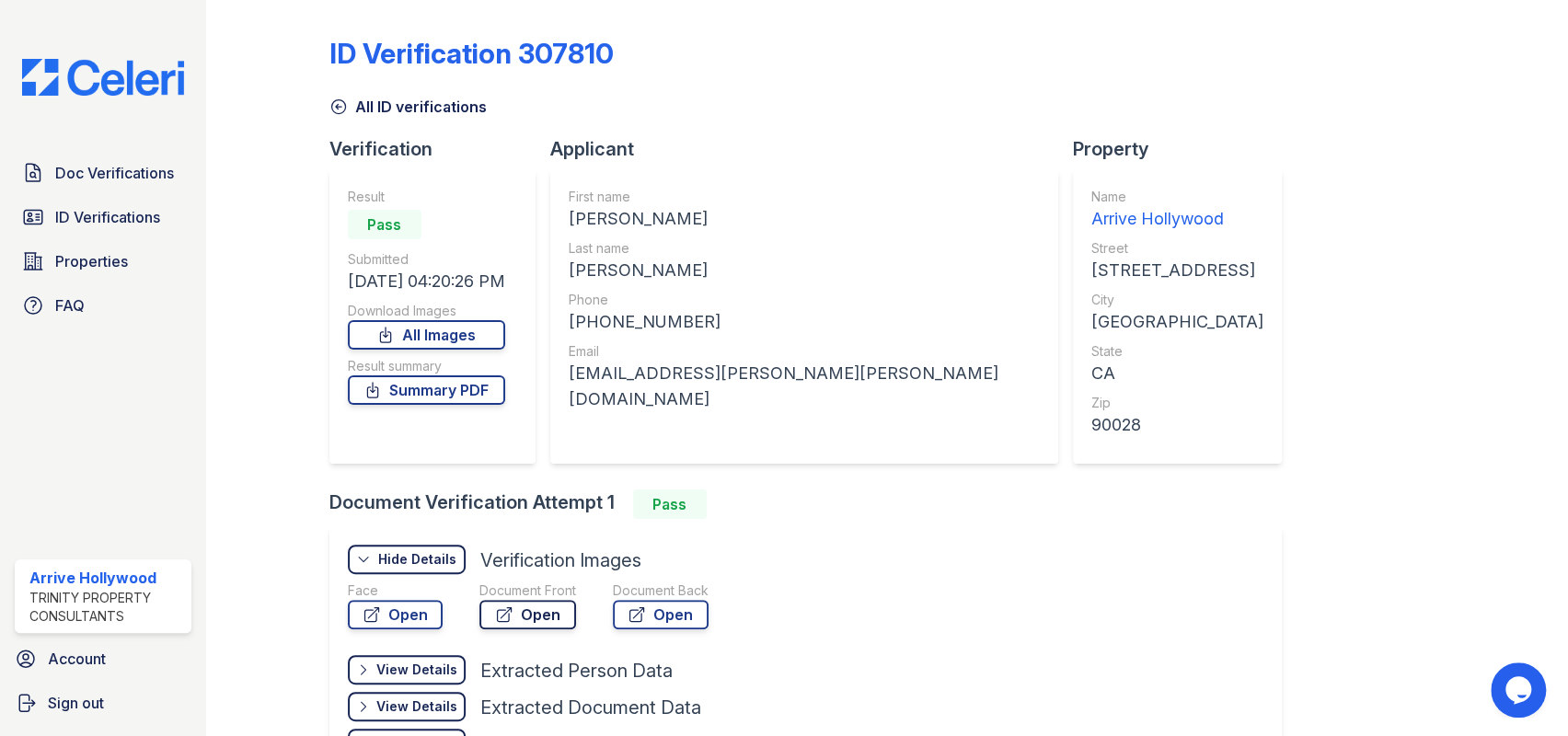
click at [516, 604] on link "Open" at bounding box center [527, 615] width 97 height 30
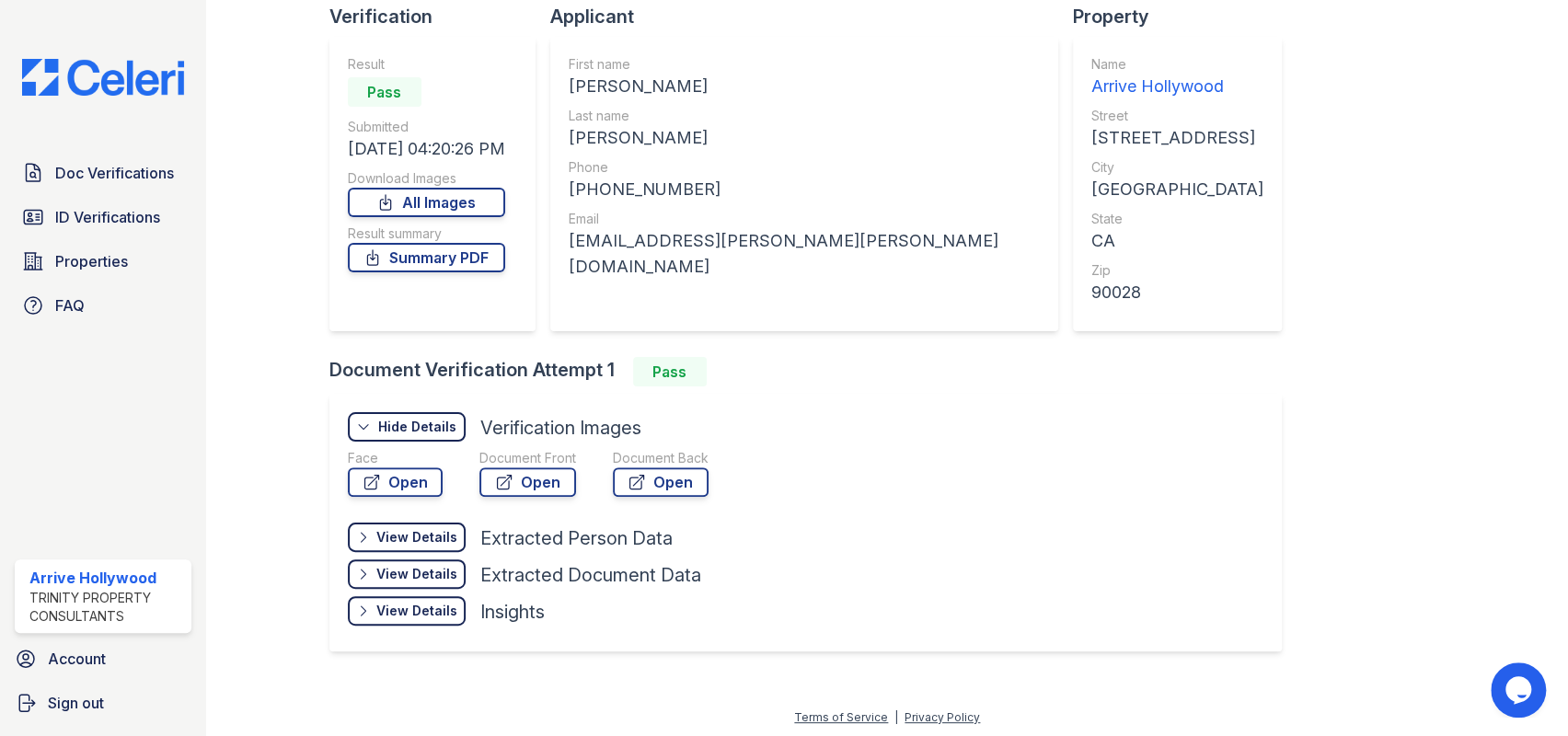
scroll to position [135, 0]
click at [101, 216] on span "ID Verifications" at bounding box center [107, 217] width 105 height 22
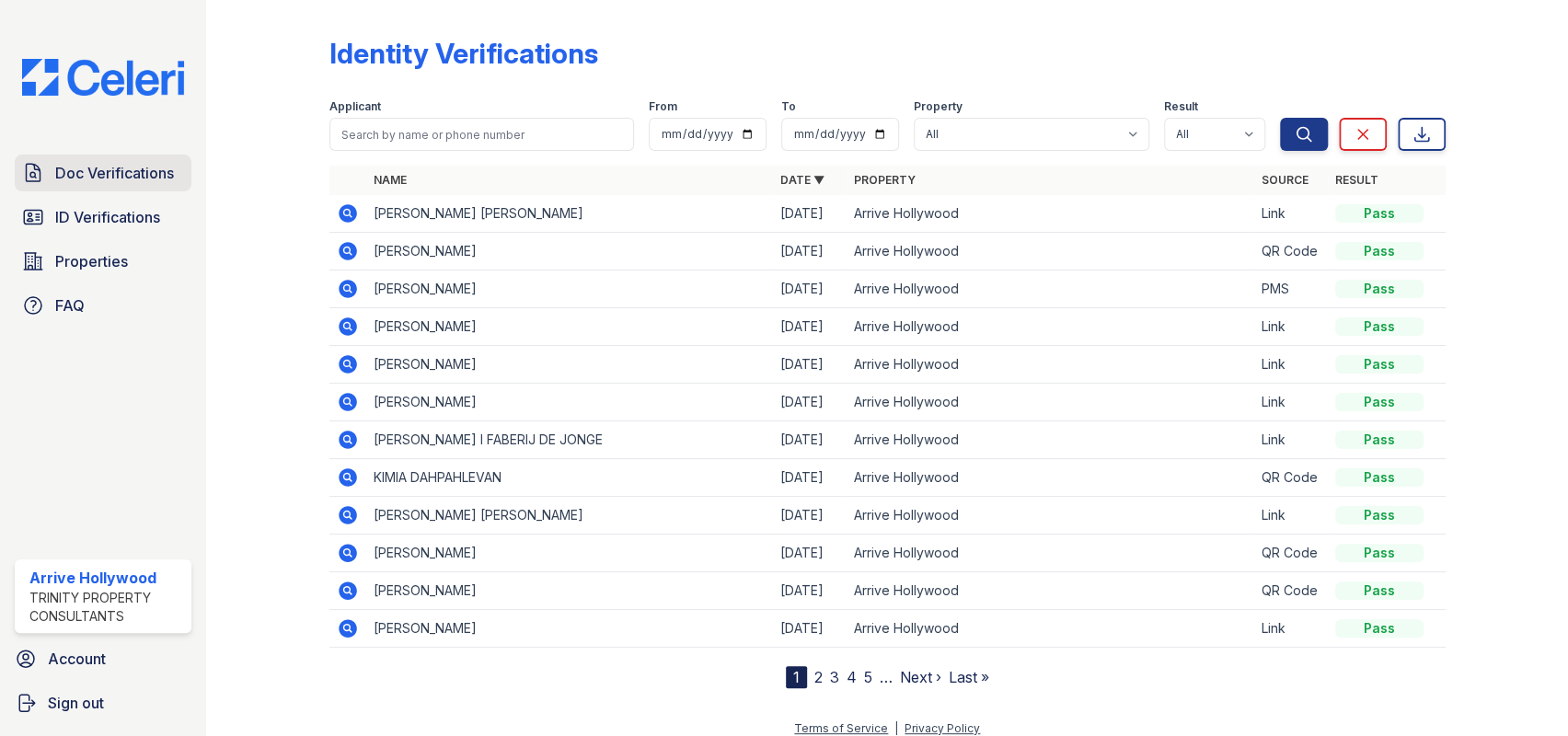
click at [135, 189] on link "Doc Verifications" at bounding box center [103, 173] width 177 height 37
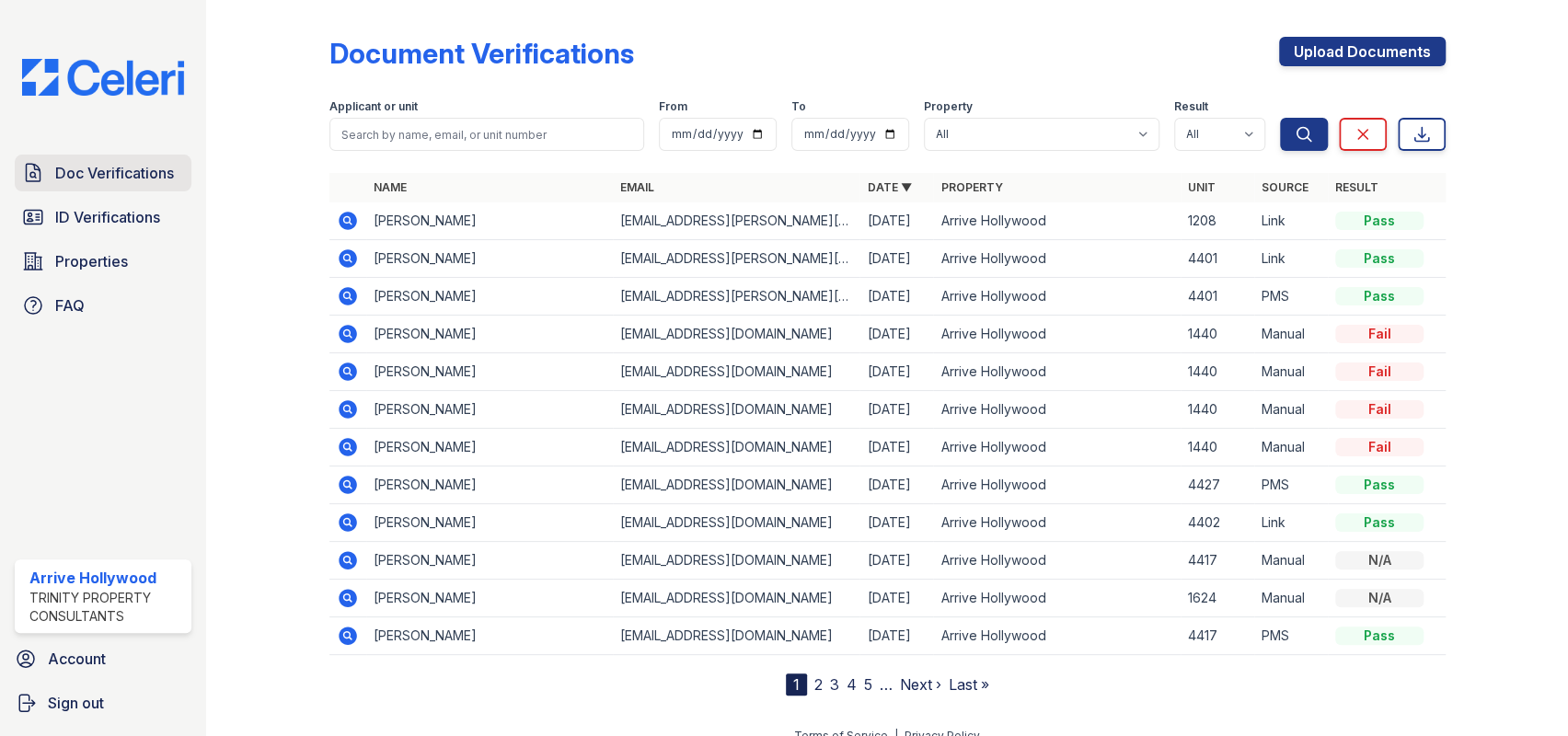
click at [118, 184] on link "Doc Verifications" at bounding box center [103, 173] width 177 height 37
click at [67, 212] on span "ID Verifications" at bounding box center [107, 217] width 105 height 22
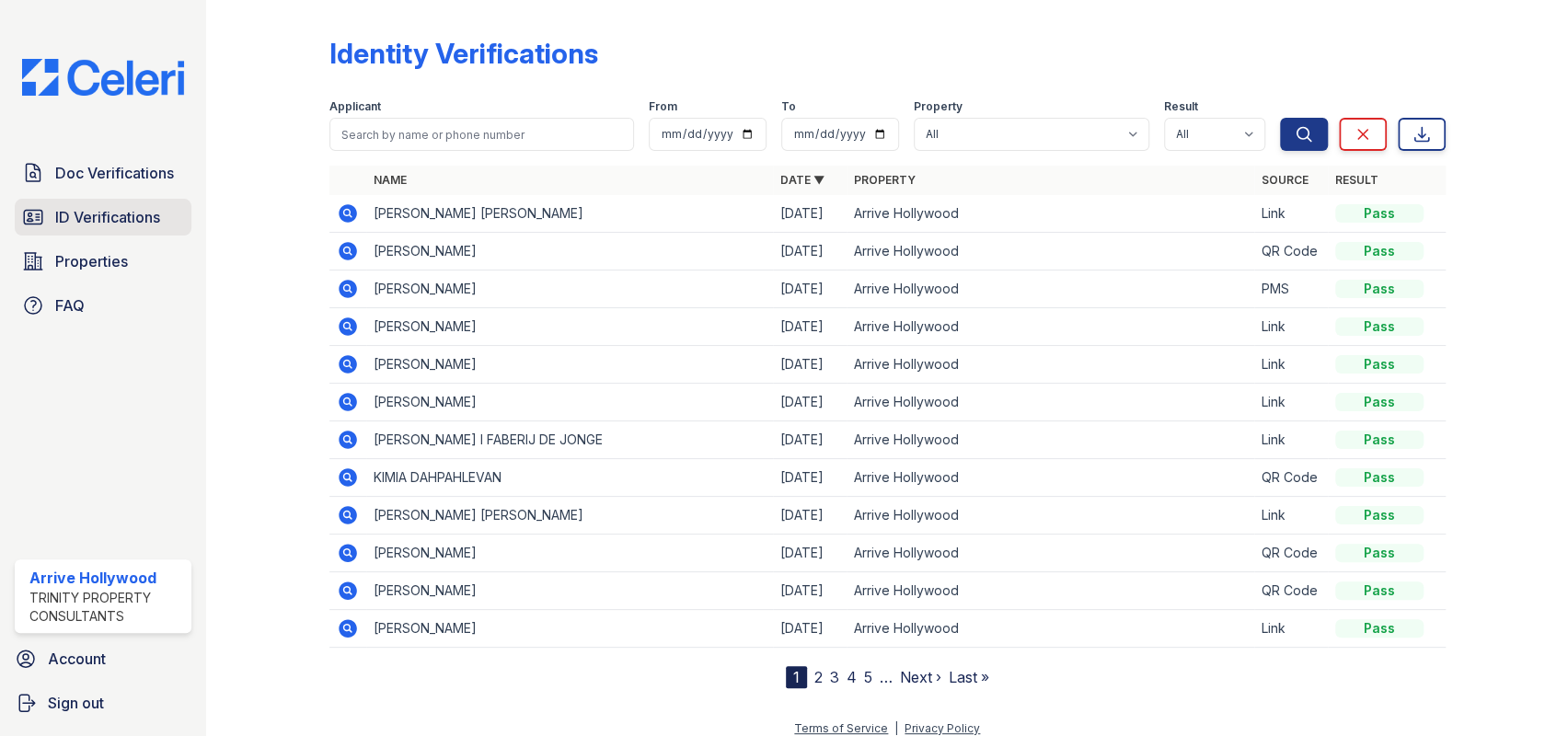
click at [95, 211] on span "ID Verifications" at bounding box center [107, 217] width 105 height 22
click at [100, 178] on span "Doc Verifications" at bounding box center [114, 173] width 119 height 22
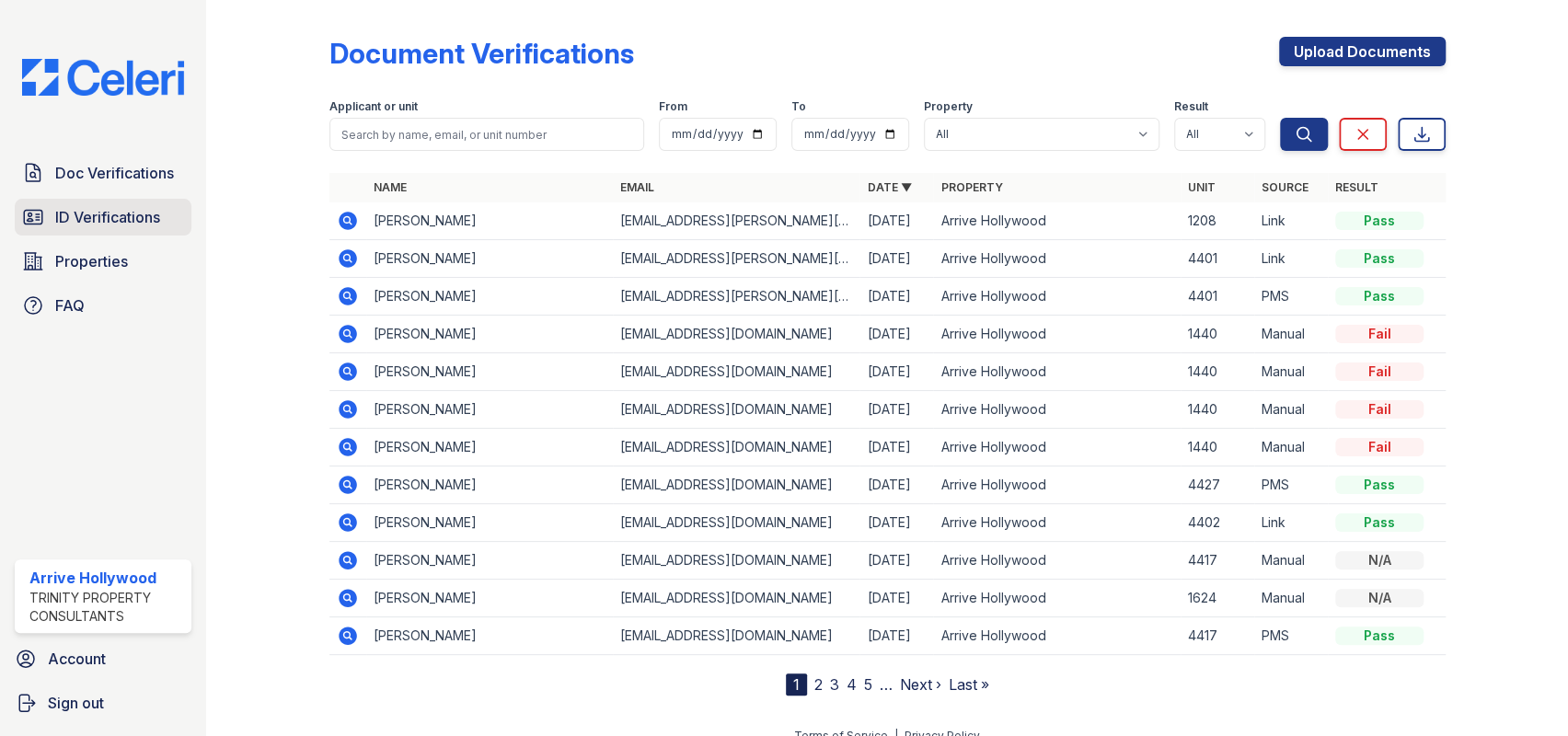
click at [89, 212] on span "ID Verifications" at bounding box center [107, 217] width 105 height 22
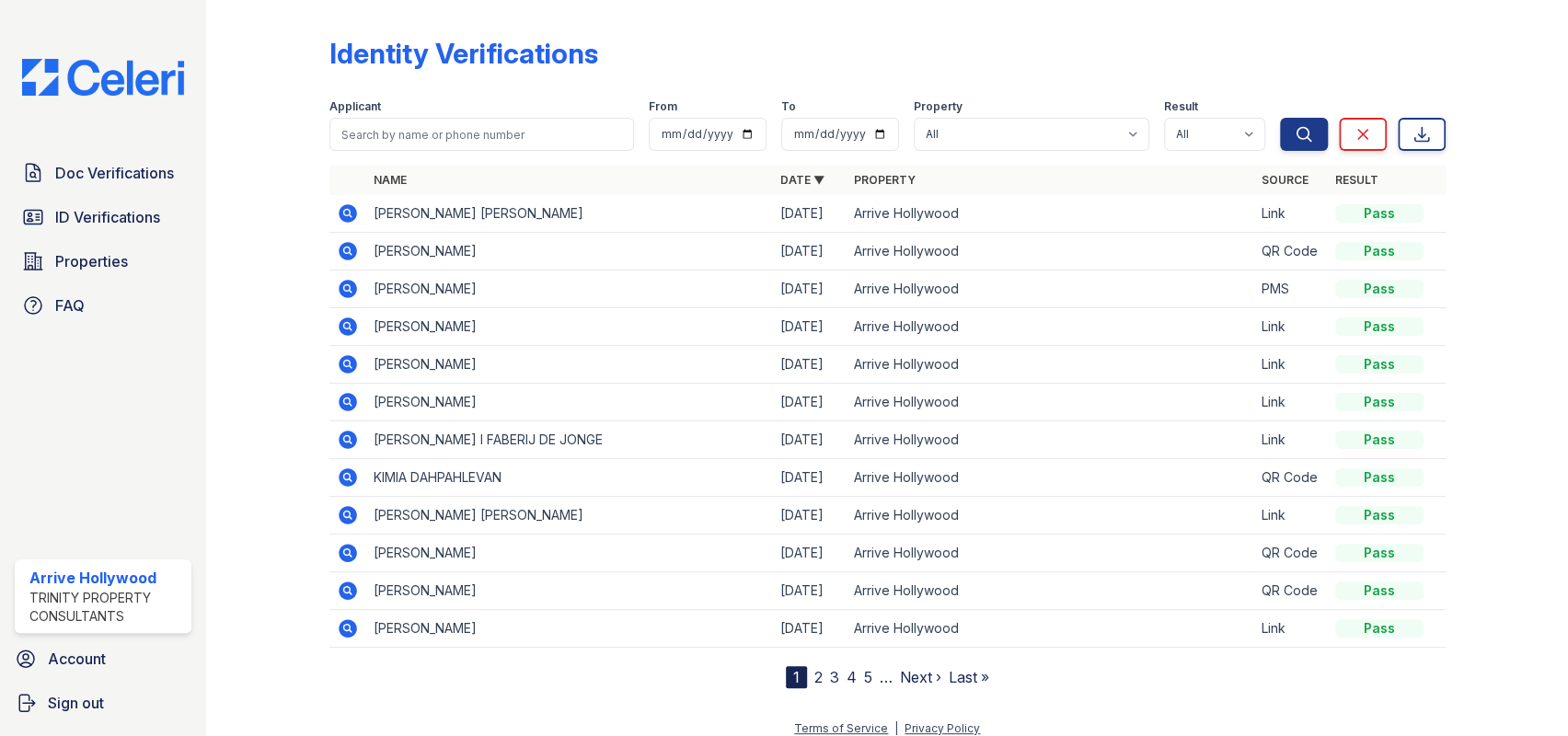
click at [89, 212] on span "ID Verifications" at bounding box center [107, 217] width 105 height 22
click at [71, 219] on span "ID Verifications" at bounding box center [107, 217] width 105 height 22
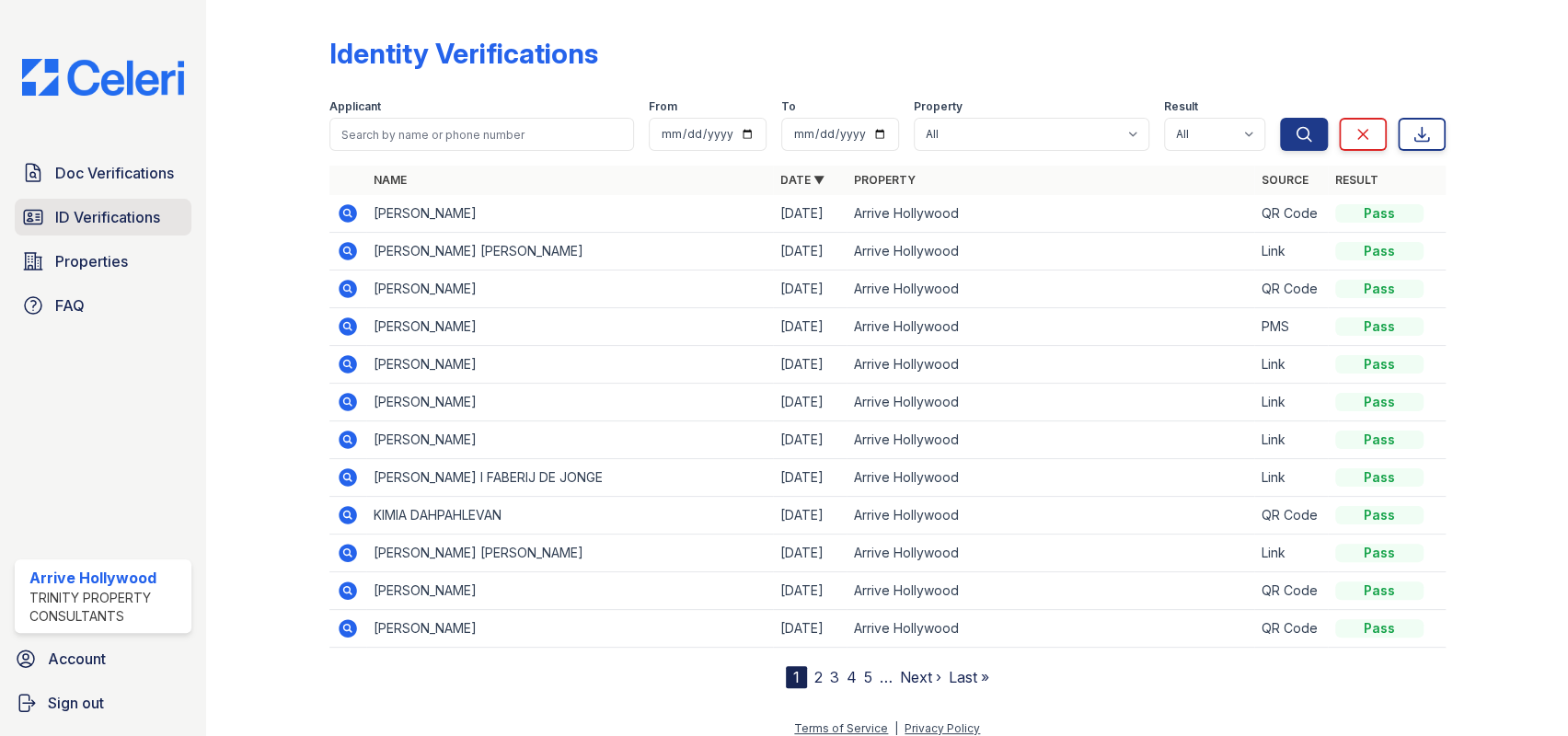
click at [73, 218] on span "ID Verifications" at bounding box center [107, 217] width 105 height 22
click at [666, 58] on div "Identity Verifications" at bounding box center [888, 61] width 1116 height 48
click at [345, 215] on icon at bounding box center [348, 213] width 22 height 22
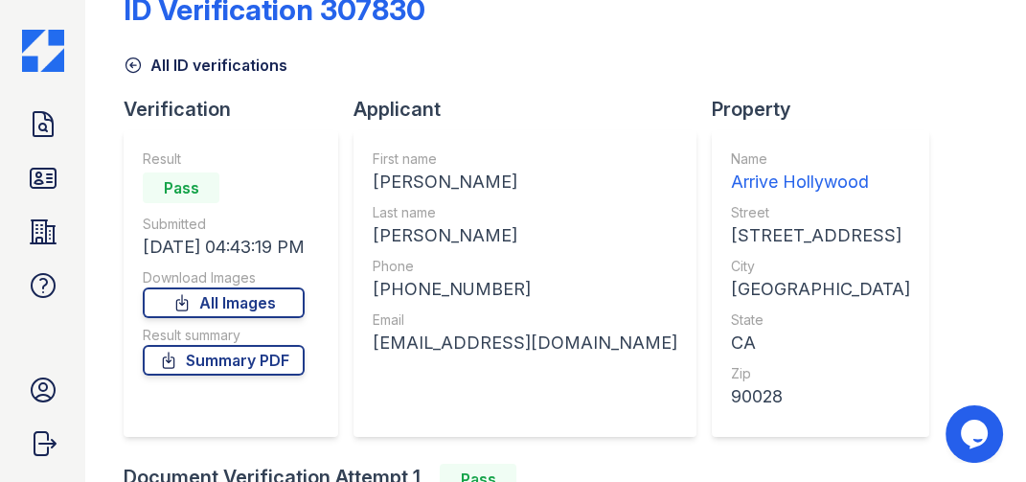
scroll to position [109, 0]
